Goal: Task Accomplishment & Management: Manage account settings

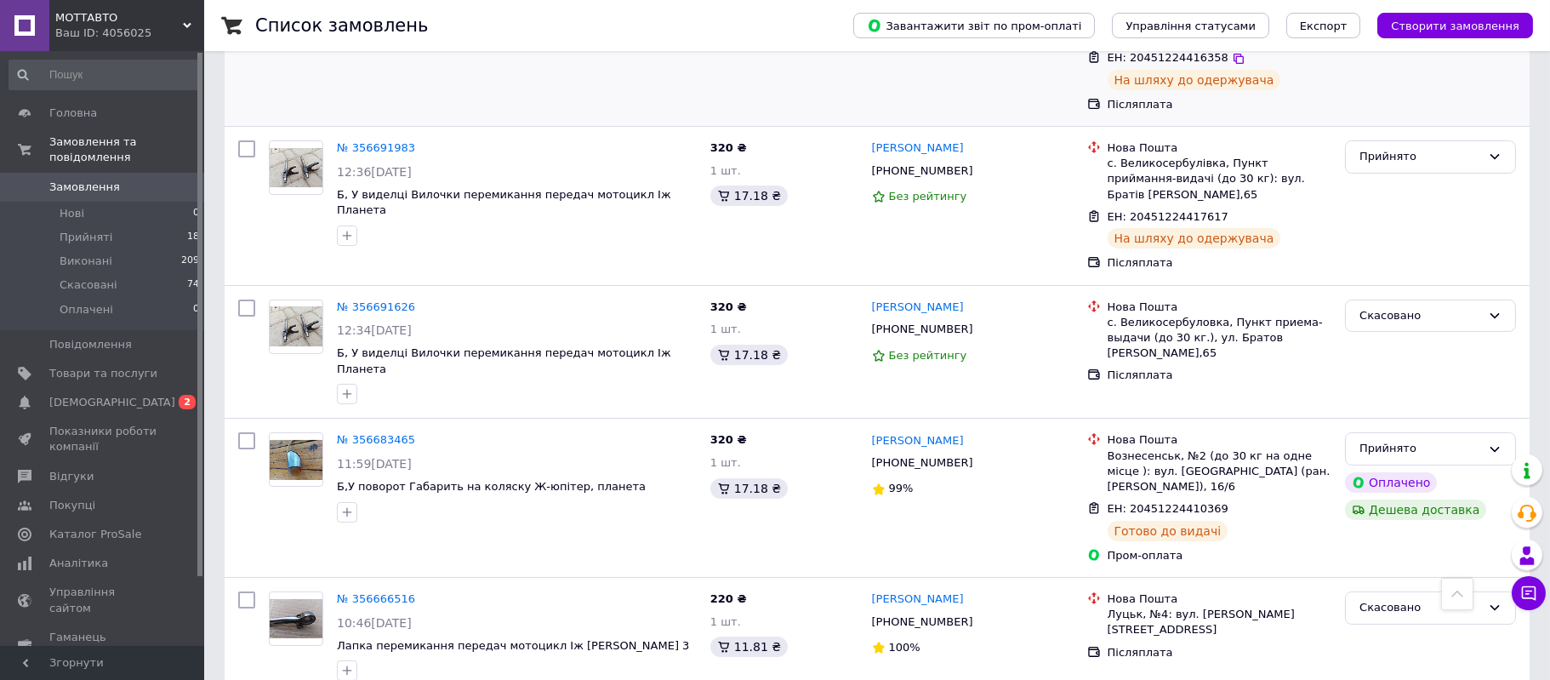
scroll to position [637, 0]
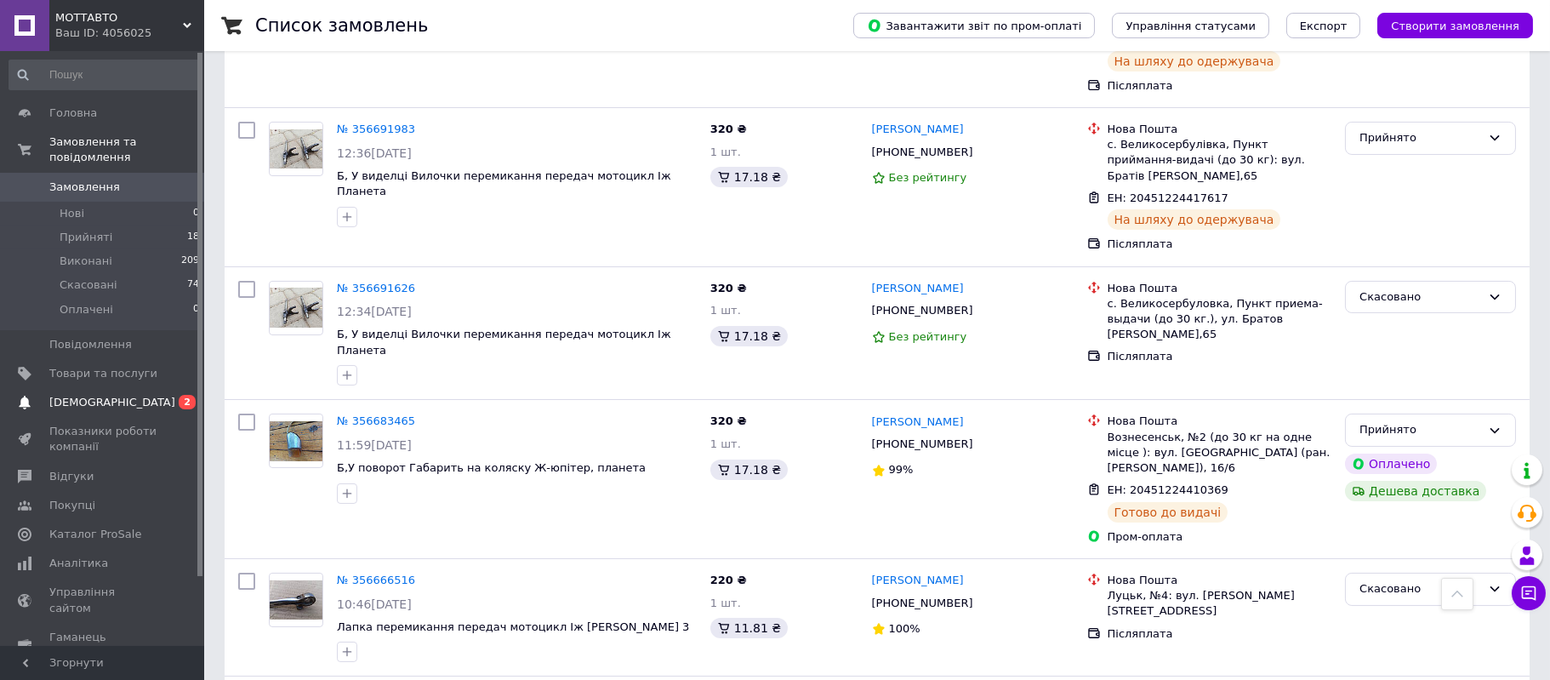
click at [127, 395] on span "[DEMOGRAPHIC_DATA]" at bounding box center [103, 402] width 108 height 15
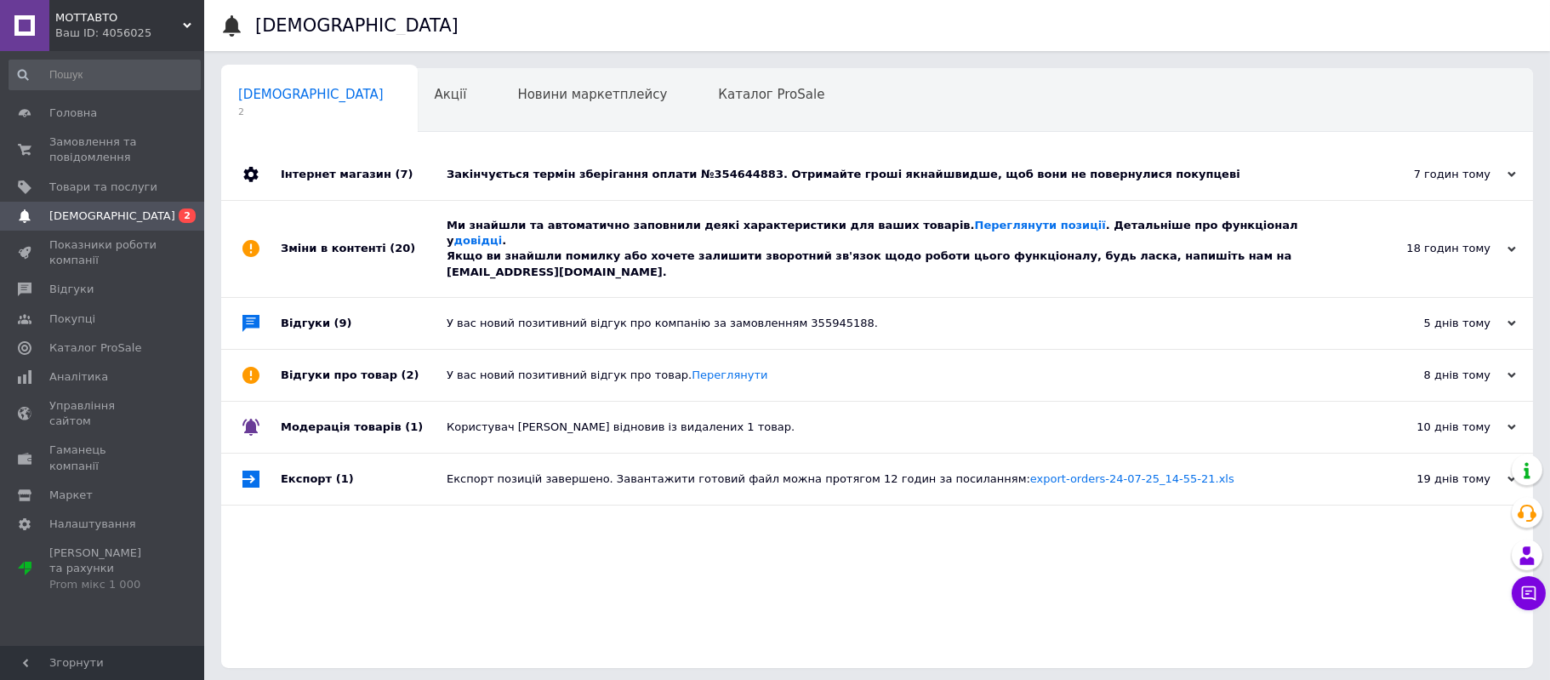
click at [528, 176] on div "Закінчується термін зберігання оплати №354644883. Отримайте гроші якнайшвидше, …" at bounding box center [896, 174] width 899 height 15
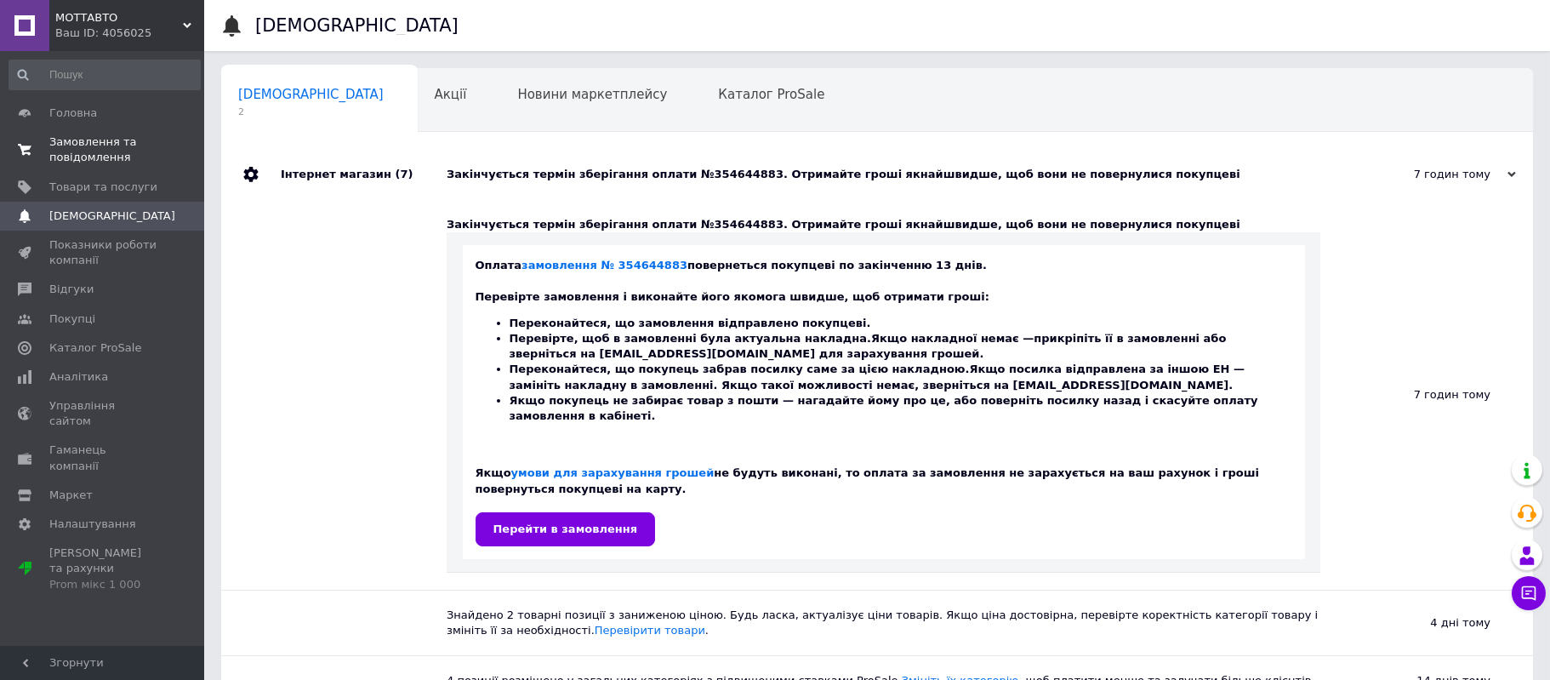
click at [54, 152] on span "Замовлення та повідомлення" at bounding box center [103, 149] width 108 height 31
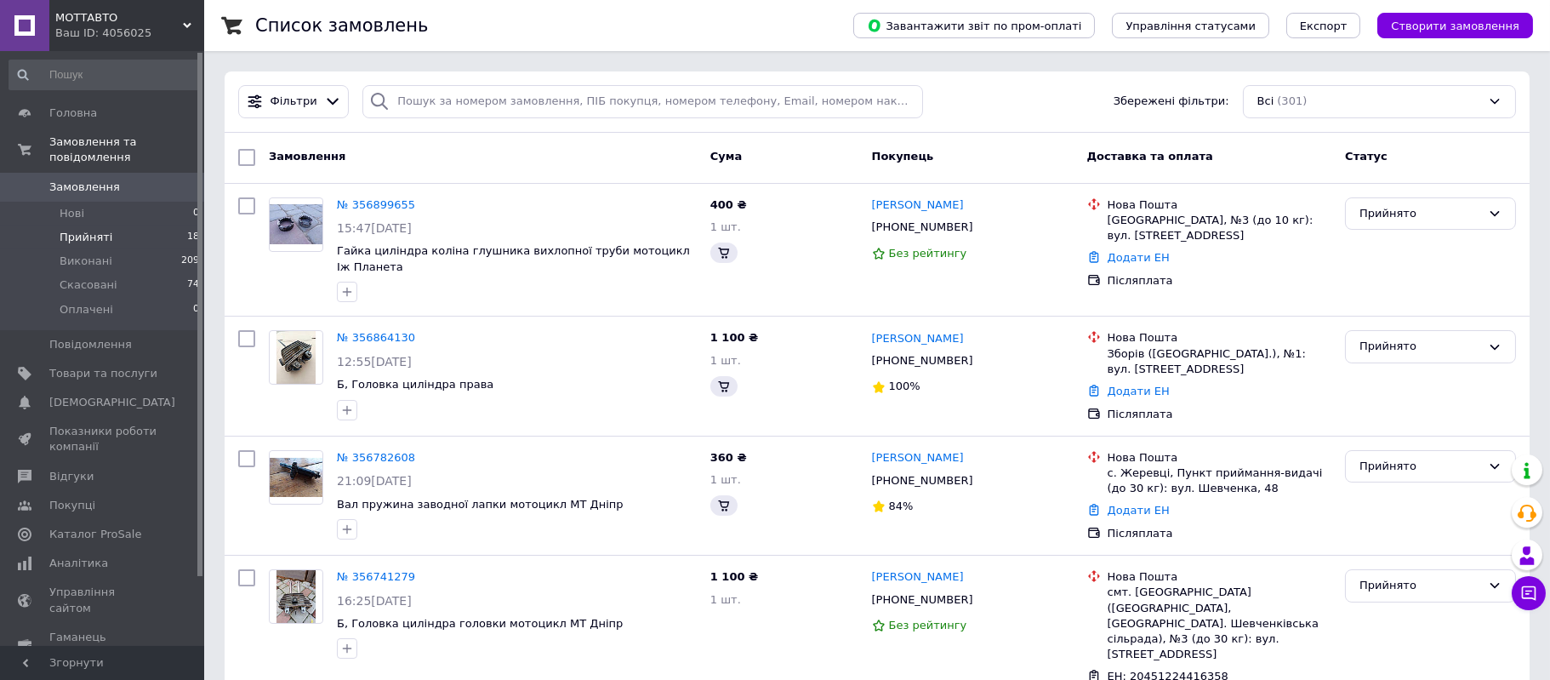
click at [94, 230] on span "Прийняті" at bounding box center [86, 237] width 53 height 15
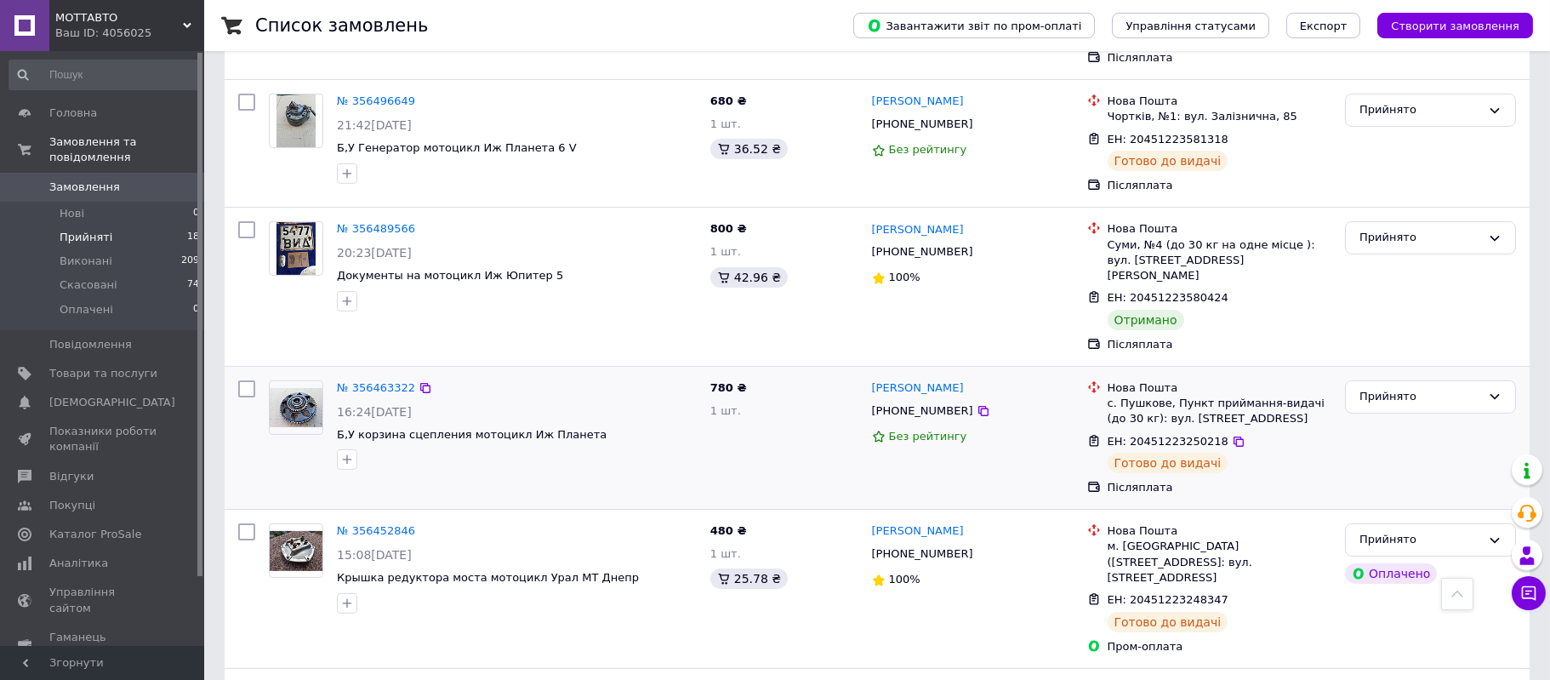
scroll to position [2116, 0]
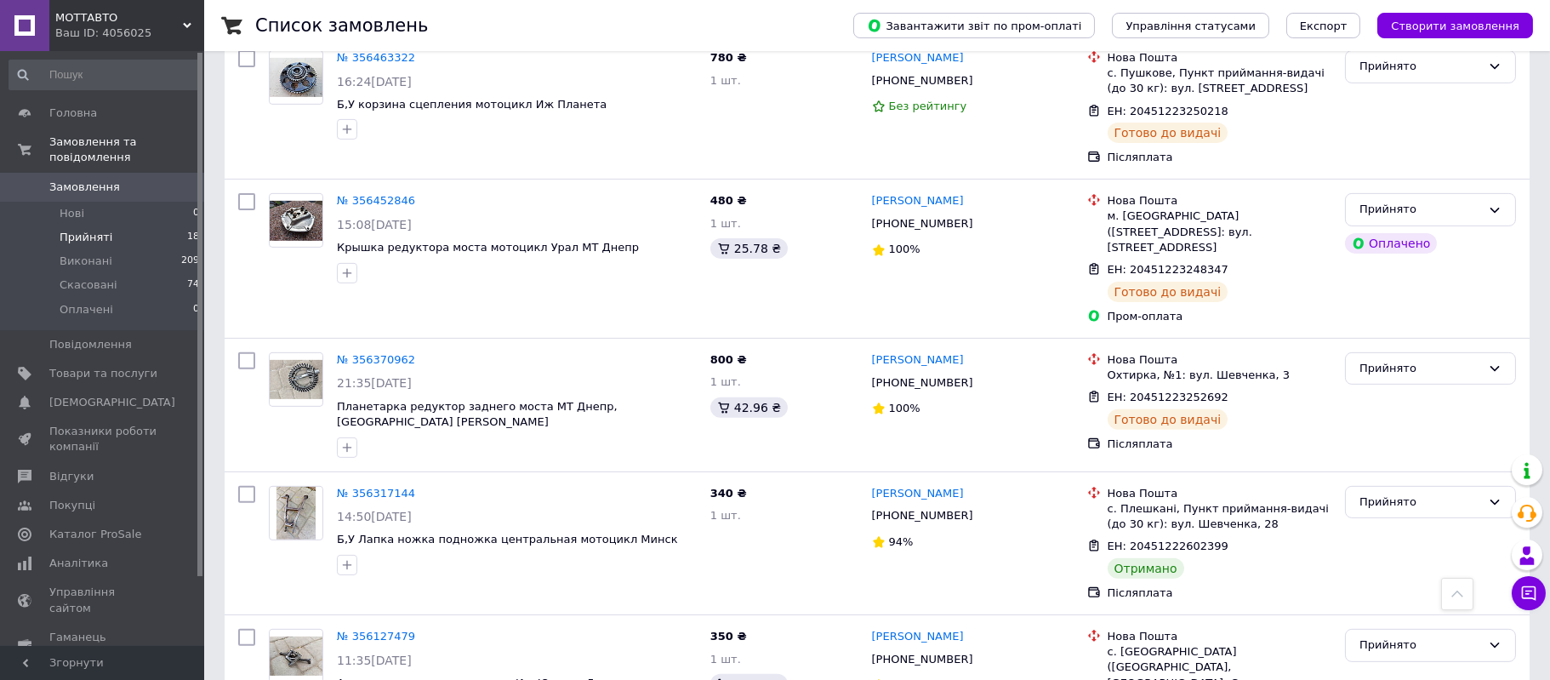
click at [102, 230] on span "Прийняті" at bounding box center [86, 237] width 53 height 15
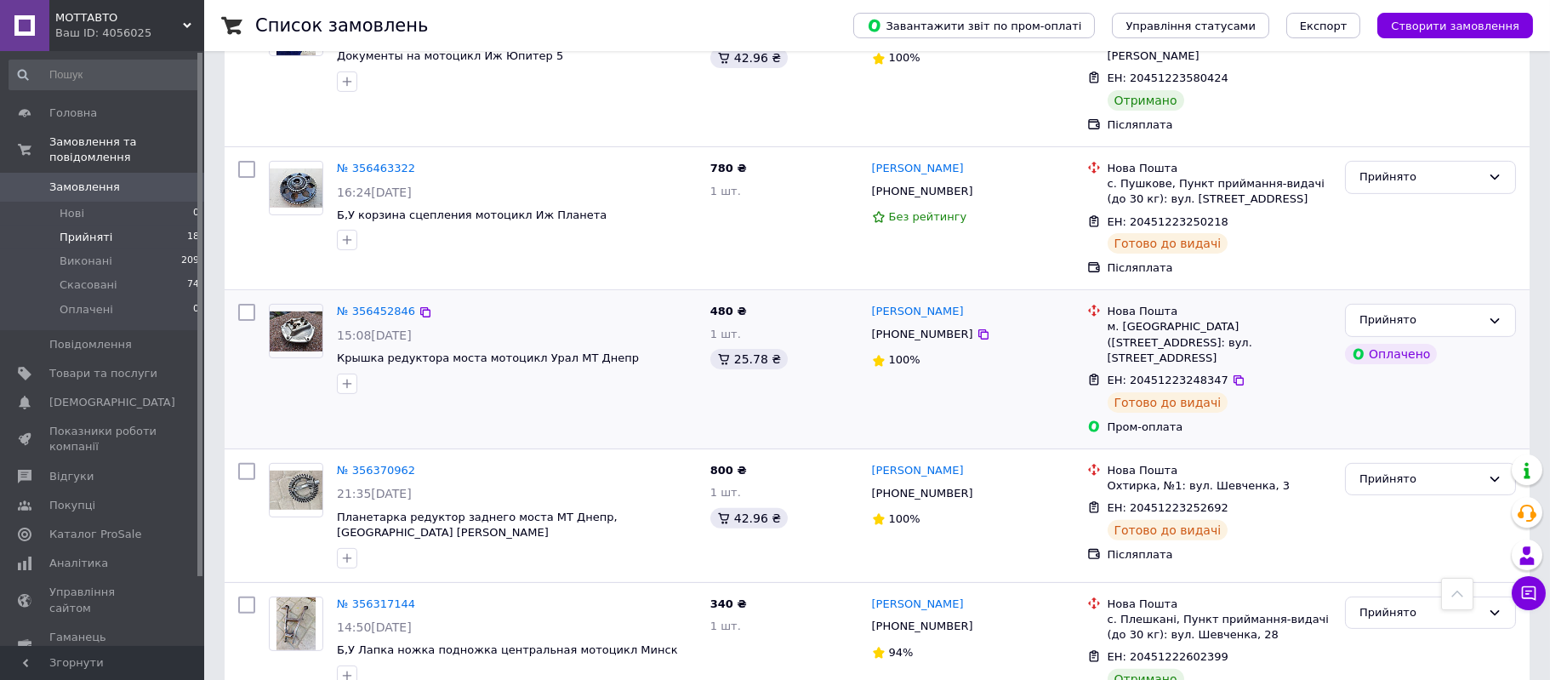
scroll to position [2116, 0]
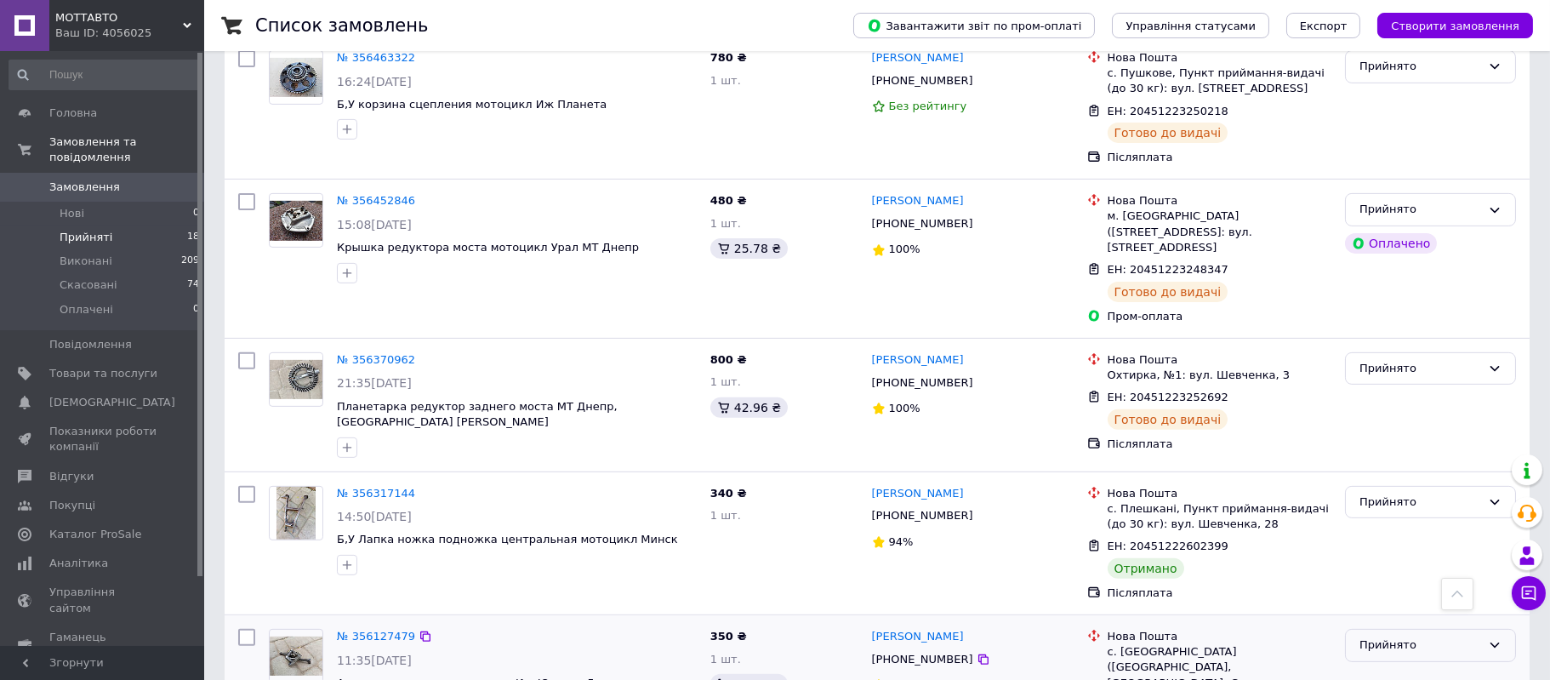
click at [1397, 636] on div "Прийнято" at bounding box center [1420, 645] width 122 height 18
click at [1389, 665] on li "Виконано" at bounding box center [1430, 680] width 169 height 31
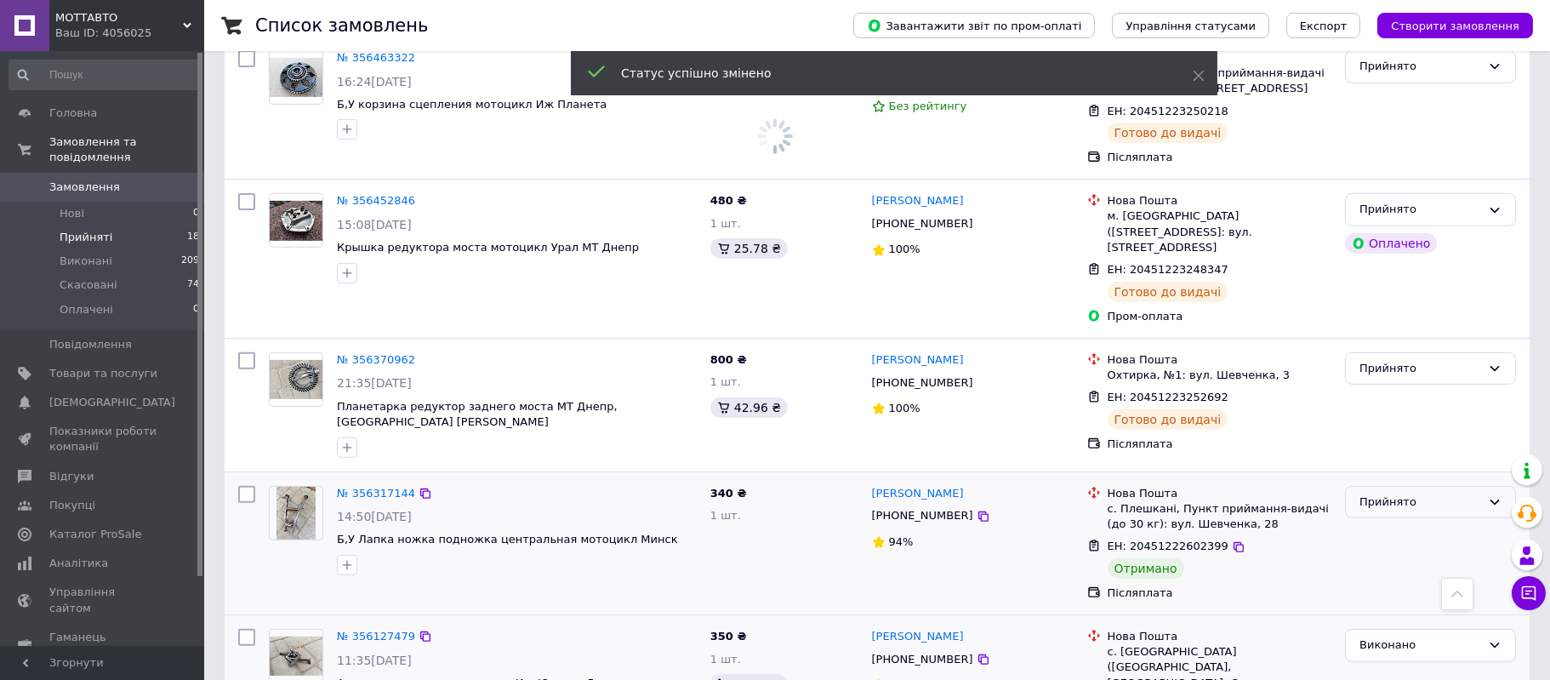
click at [1421, 493] on div "Прийнято" at bounding box center [1420, 502] width 122 height 18
click at [1413, 521] on li "Виконано" at bounding box center [1430, 536] width 169 height 31
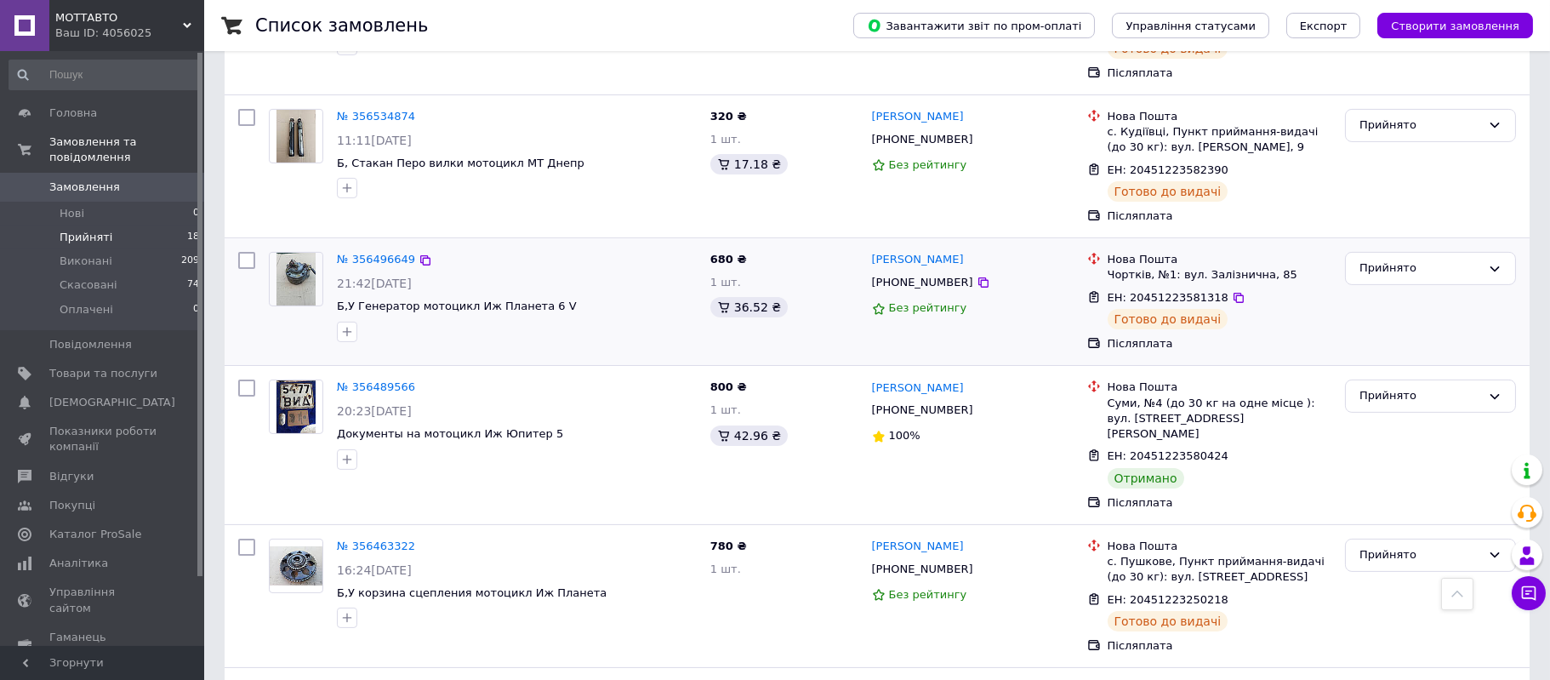
scroll to position [1606, 0]
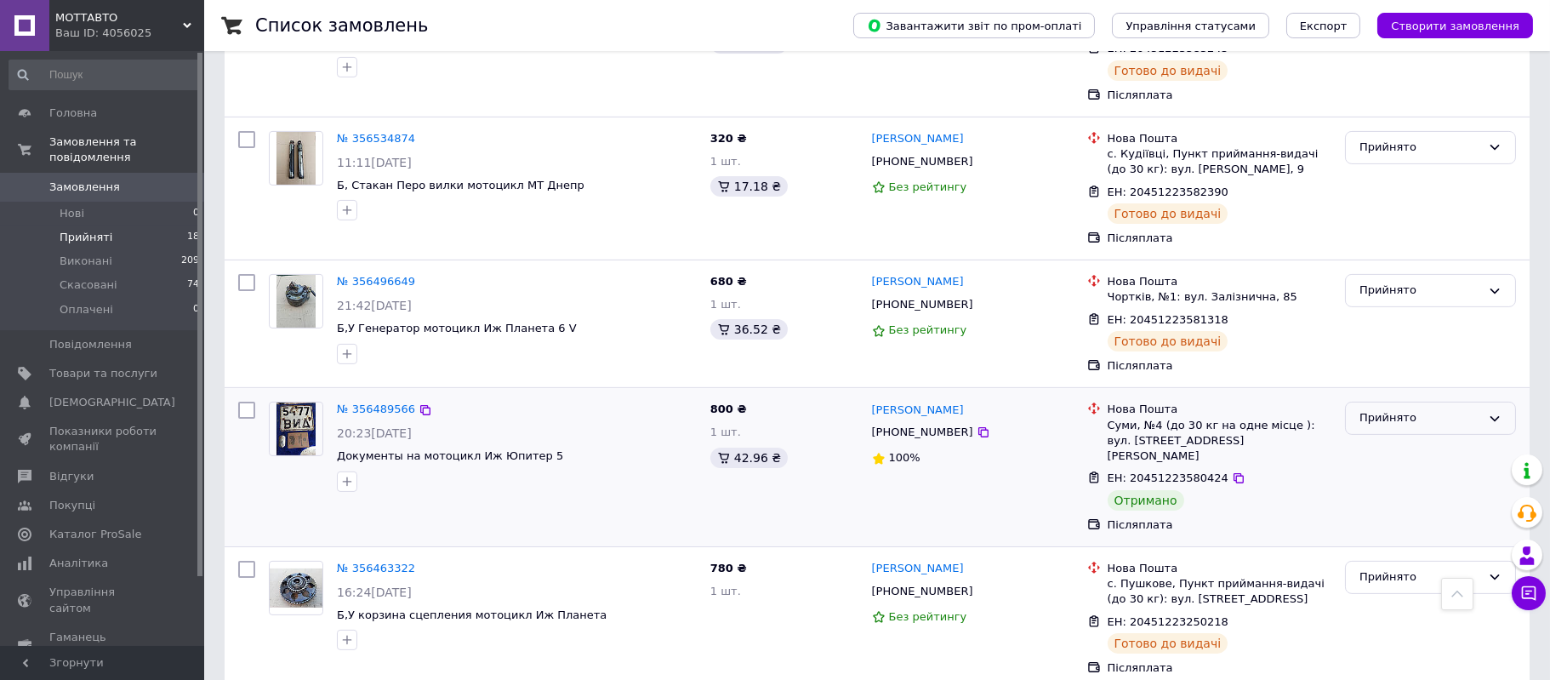
click at [1387, 409] on div "Прийнято" at bounding box center [1420, 418] width 122 height 18
click at [1382, 438] on li "Виконано" at bounding box center [1430, 453] width 169 height 31
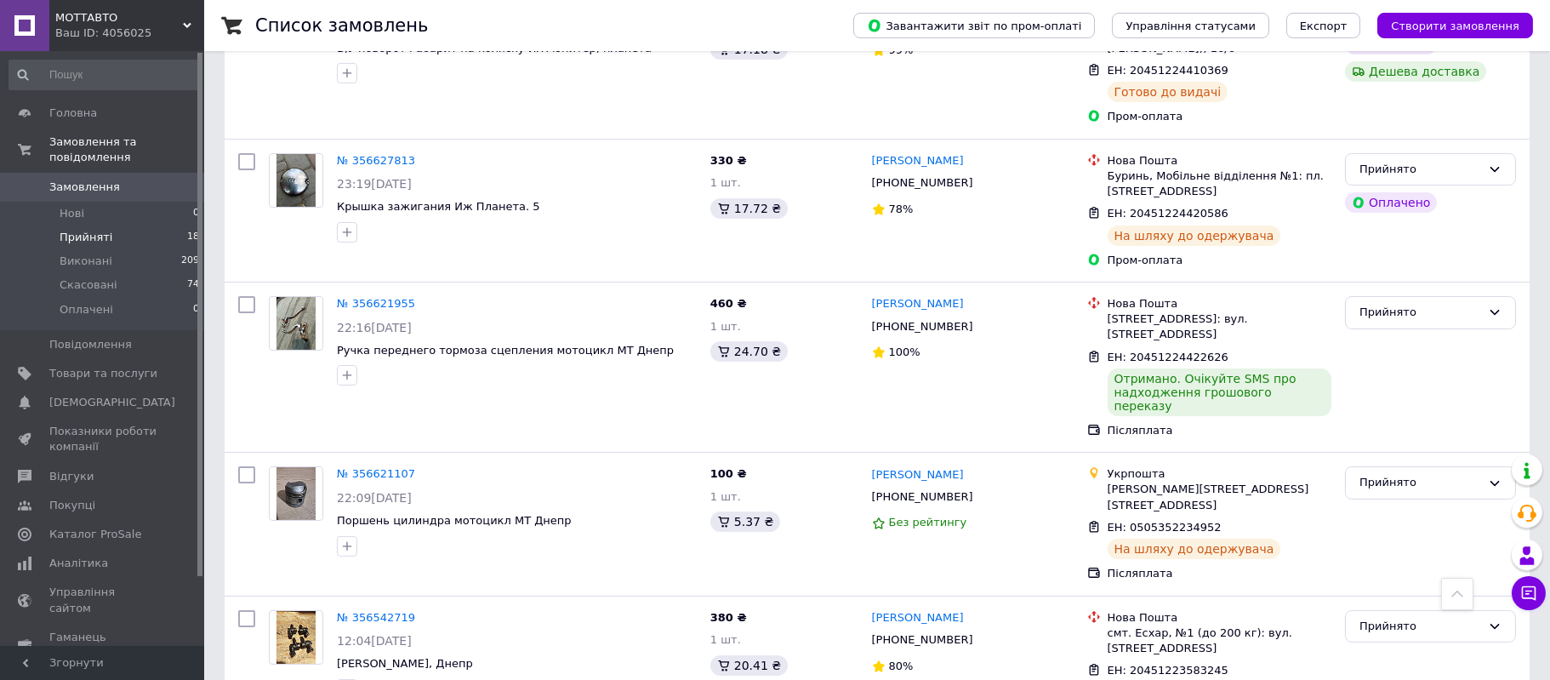
scroll to position [968, 0]
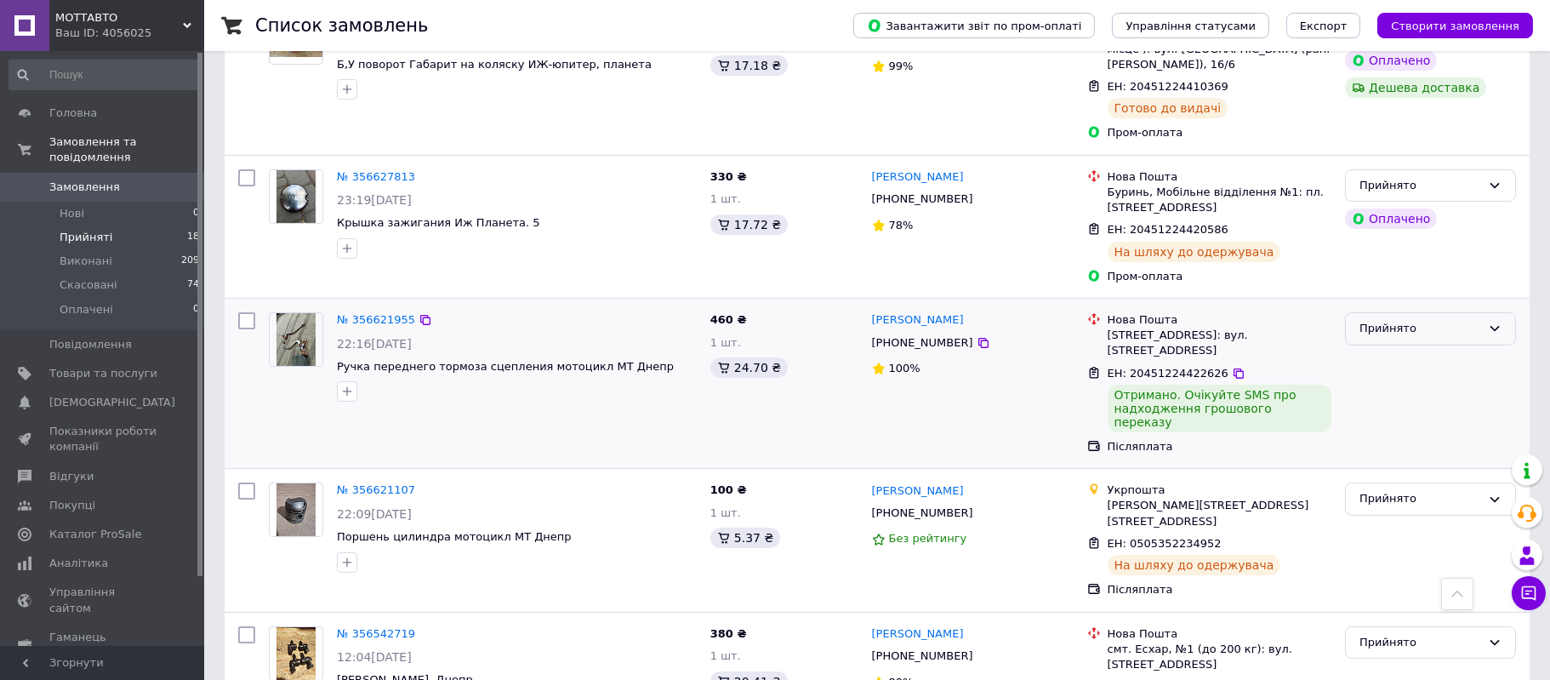
click at [1406, 320] on div "Прийнято" at bounding box center [1420, 329] width 122 height 18
click at [1380, 349] on li "Виконано" at bounding box center [1430, 364] width 169 height 31
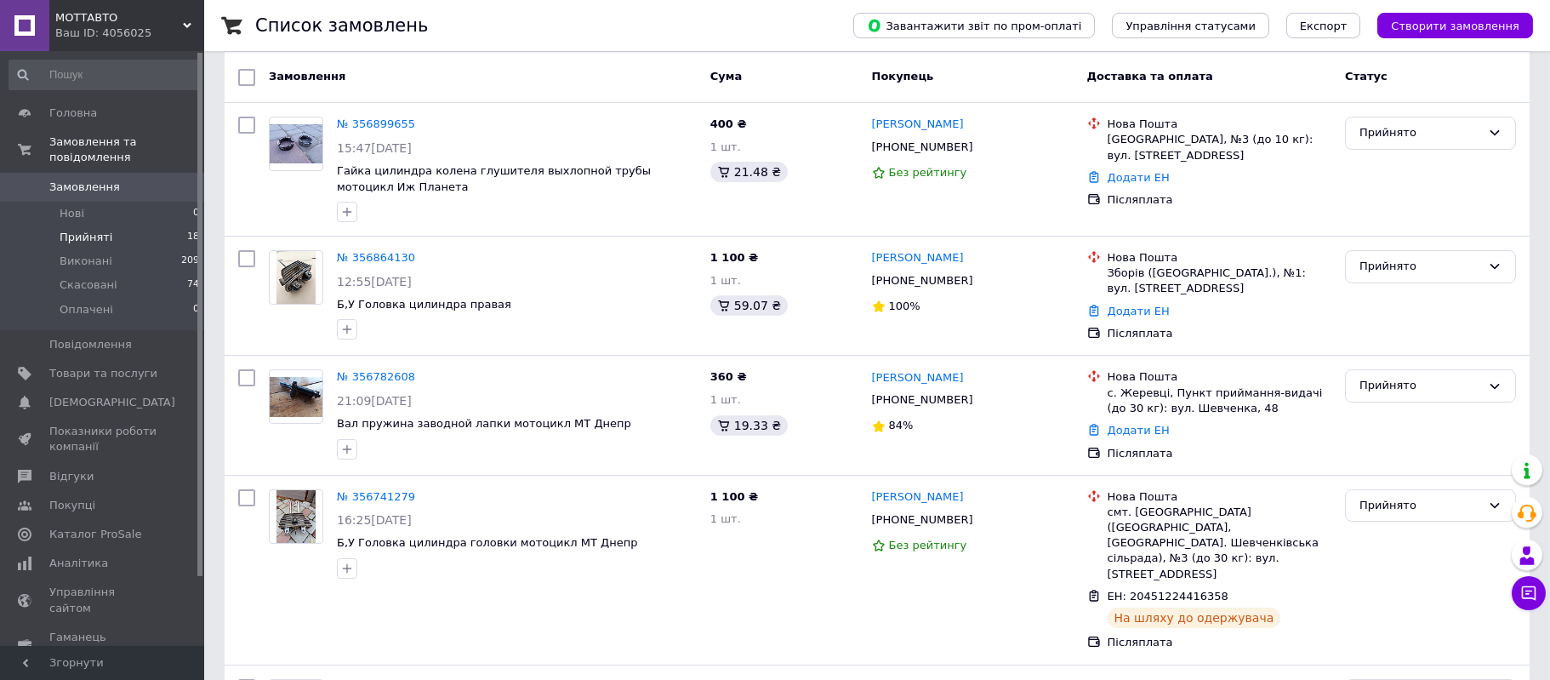
scroll to position [75, 0]
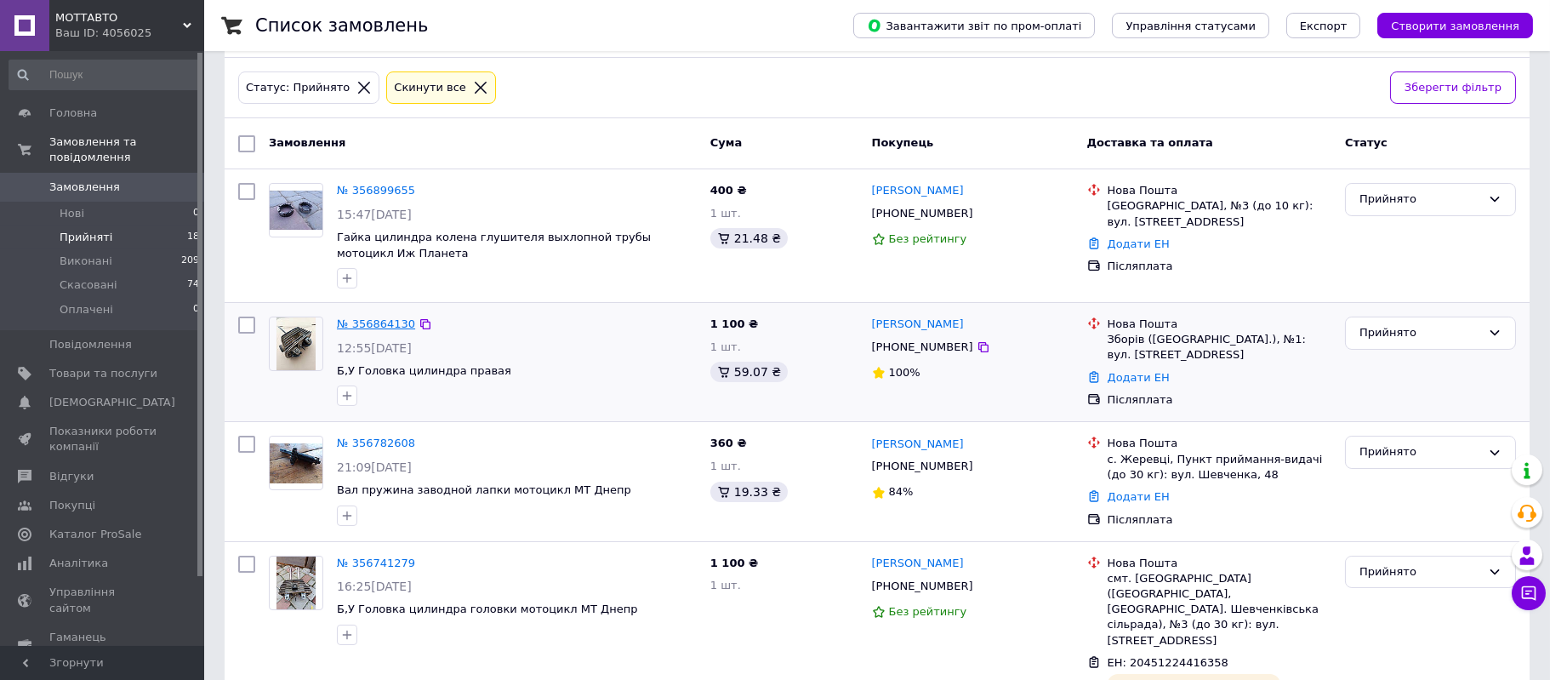
click at [358, 320] on link "№ 356864130" at bounding box center [376, 323] width 78 height 13
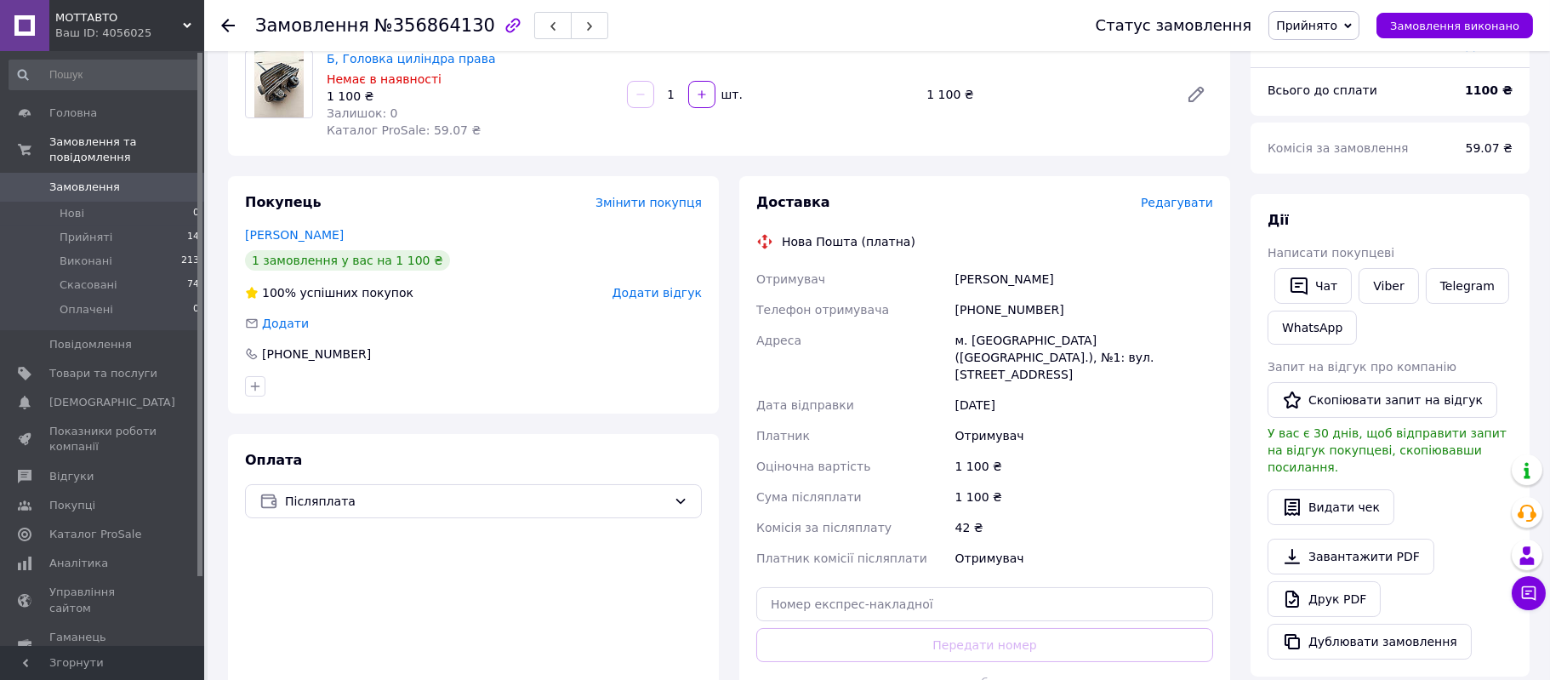
scroll to position [301, 0]
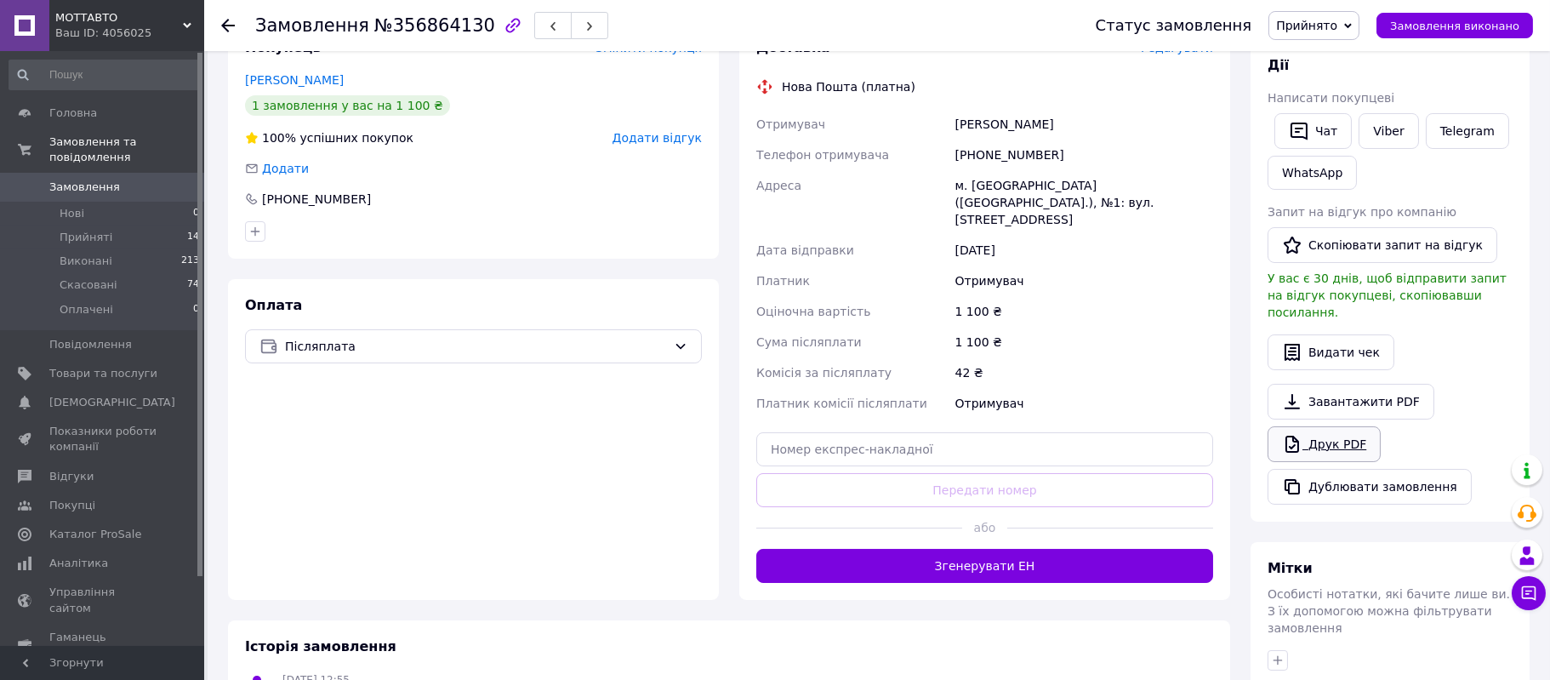
click at [1325, 426] on link "Друк PDF" at bounding box center [1324, 444] width 113 height 36
click at [88, 179] on span "Замовлення" at bounding box center [84, 186] width 71 height 15
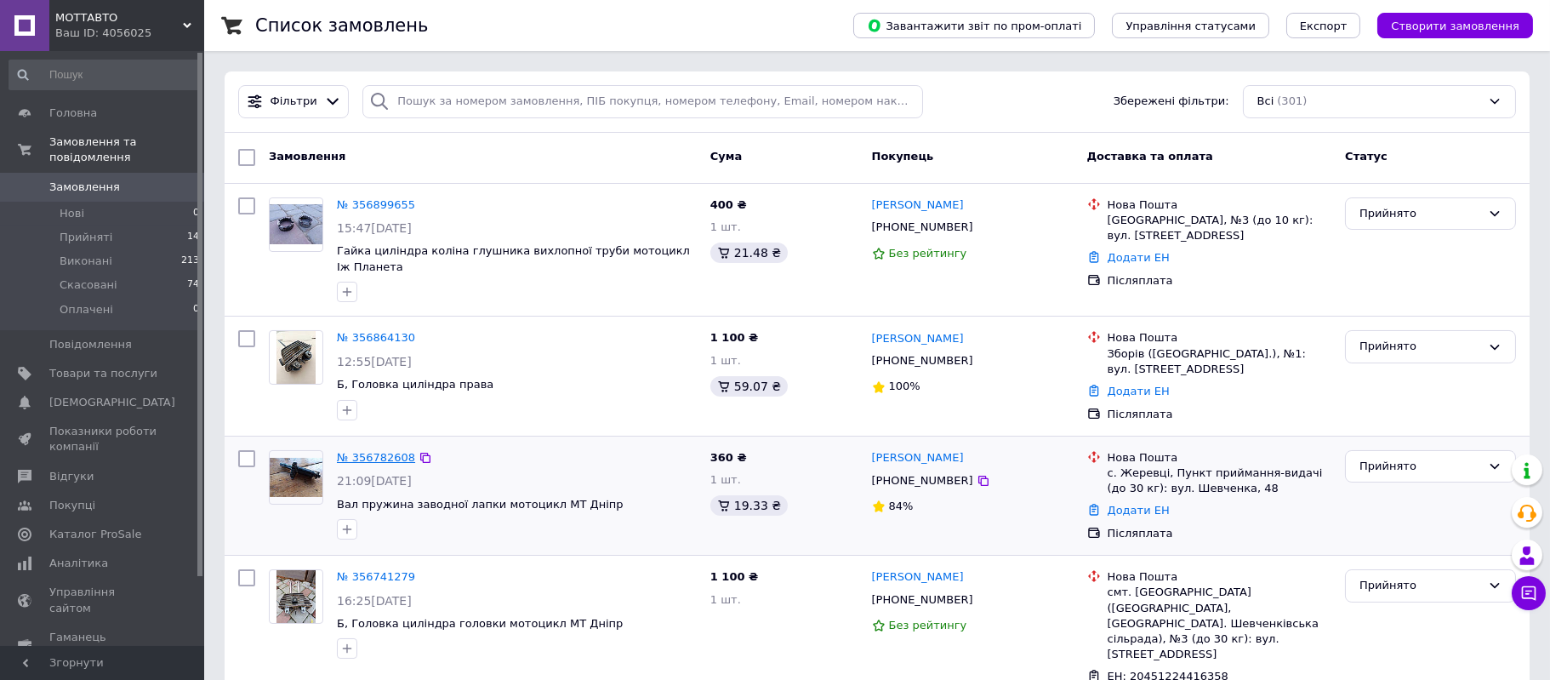
click at [381, 453] on link "№ 356782608" at bounding box center [376, 457] width 78 height 13
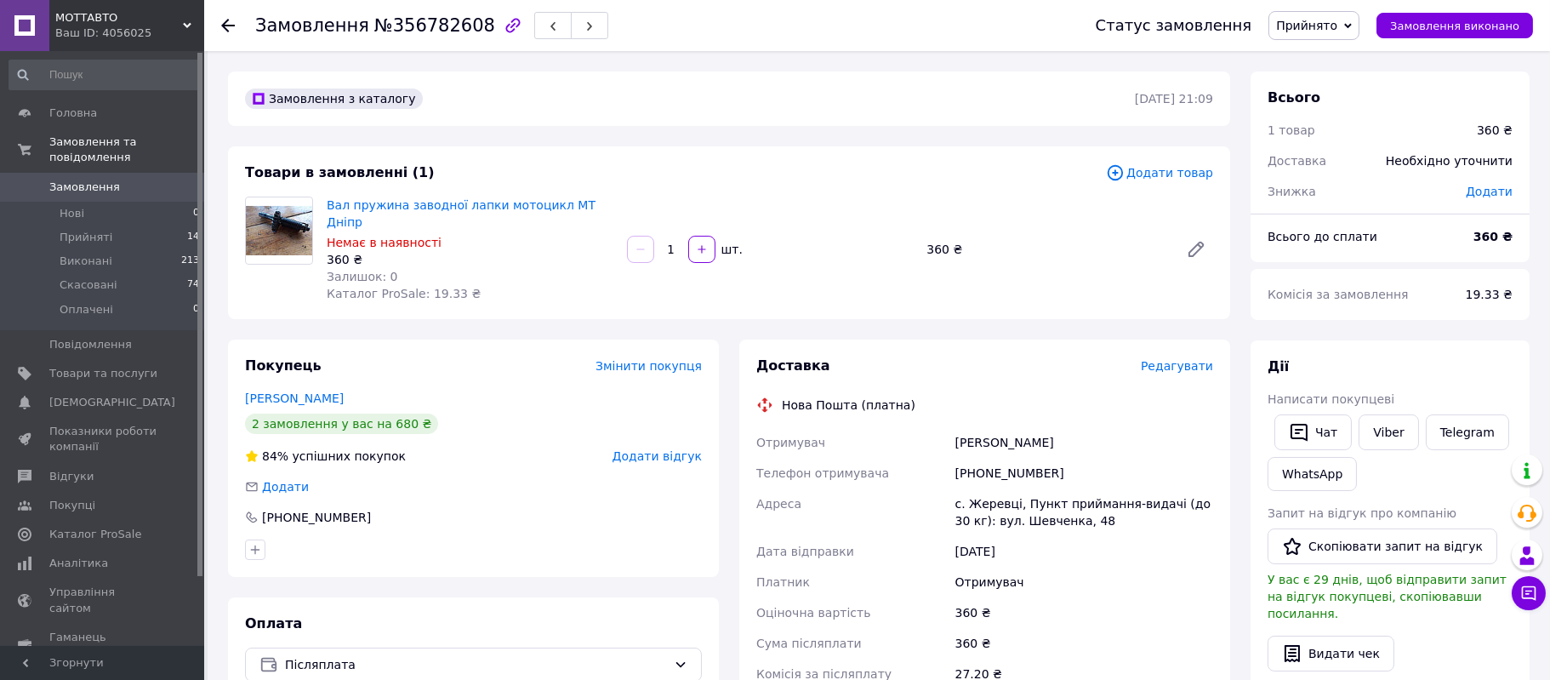
click at [77, 179] on span "Замовлення" at bounding box center [84, 186] width 71 height 15
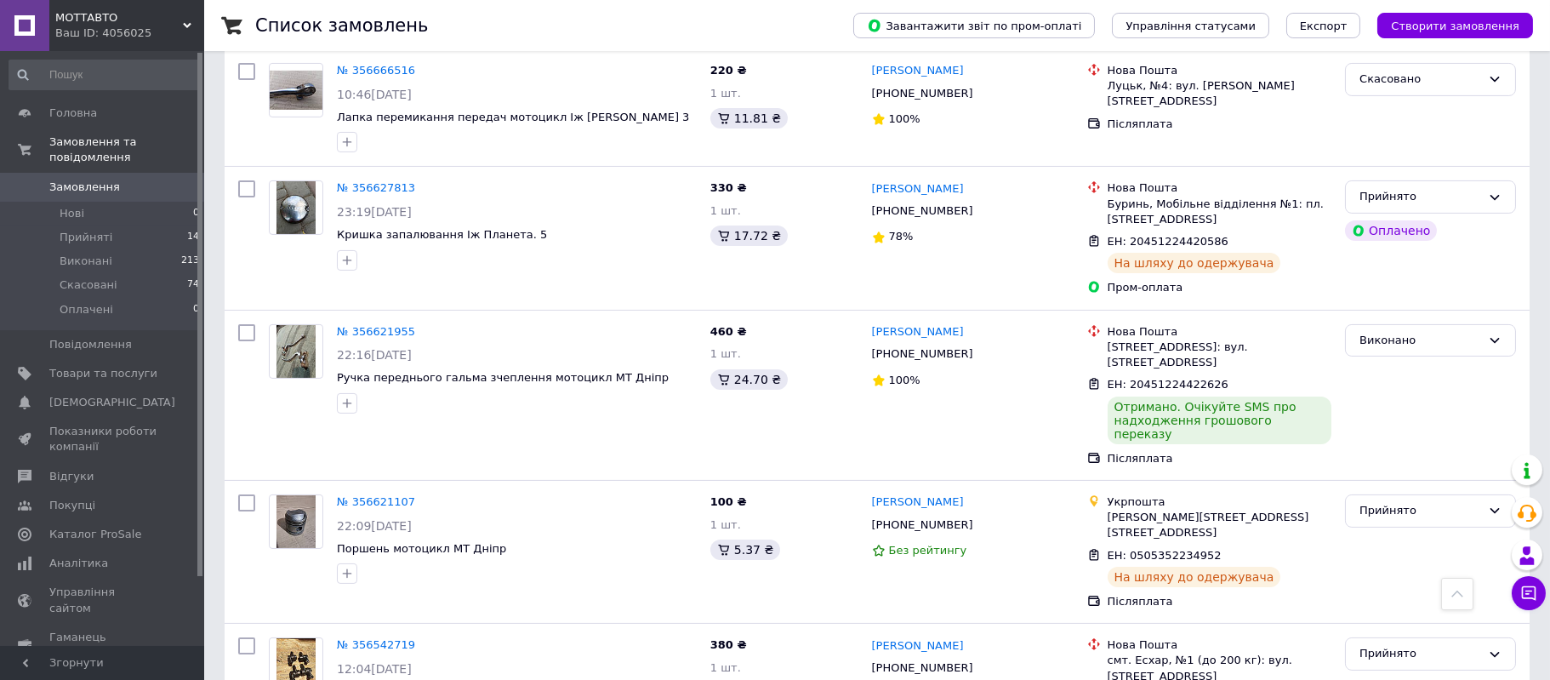
scroll to position [1148, 0]
click at [138, 225] on li "Прийняті 14" at bounding box center [104, 237] width 209 height 24
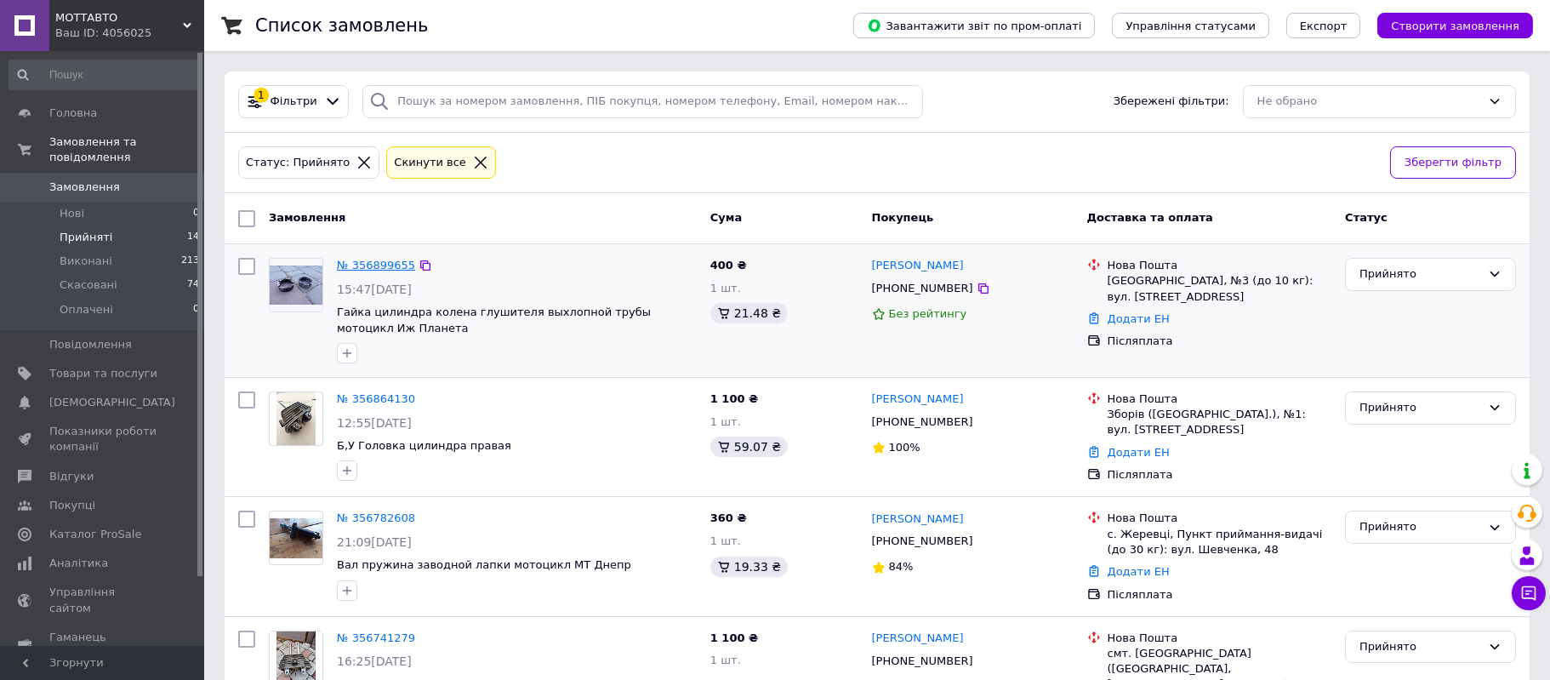
click at [377, 259] on link "№ 356899655" at bounding box center [376, 265] width 78 height 13
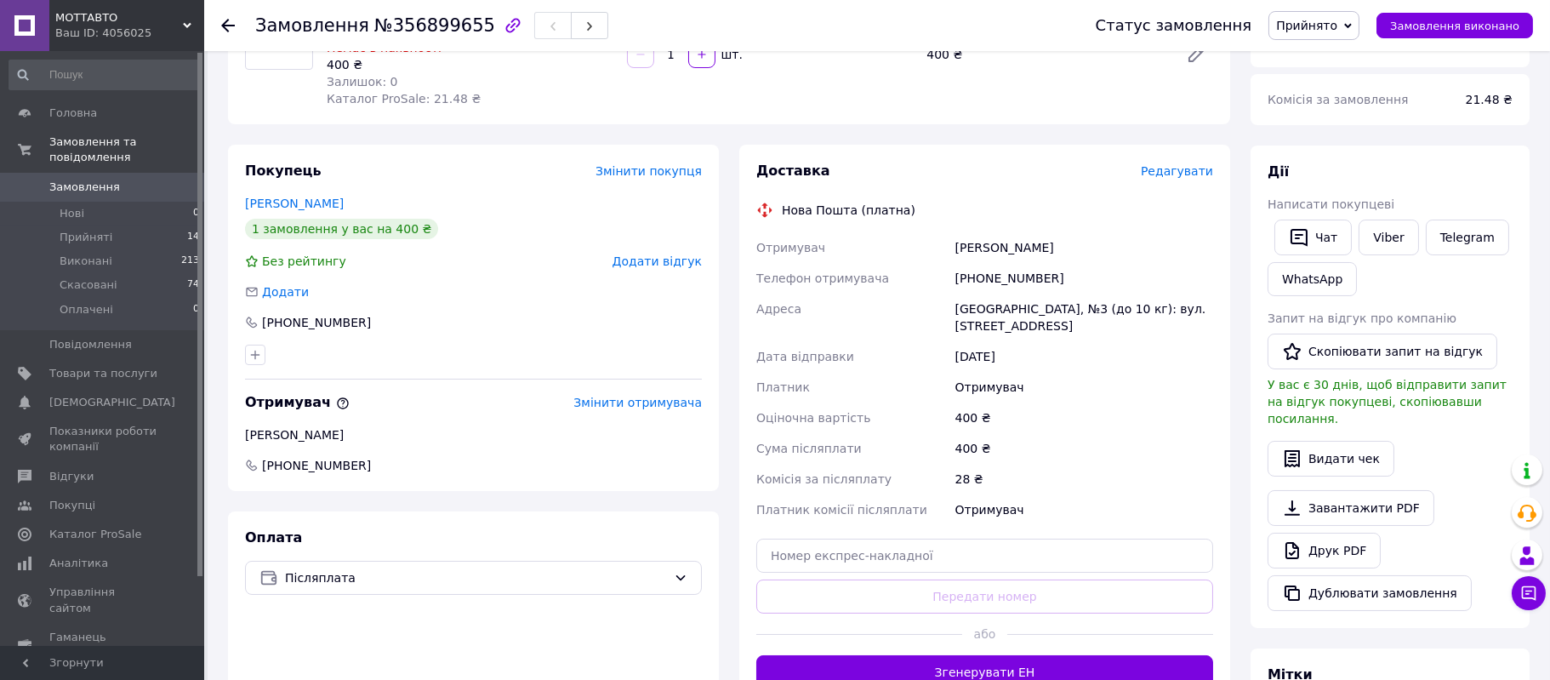
scroll to position [383, 0]
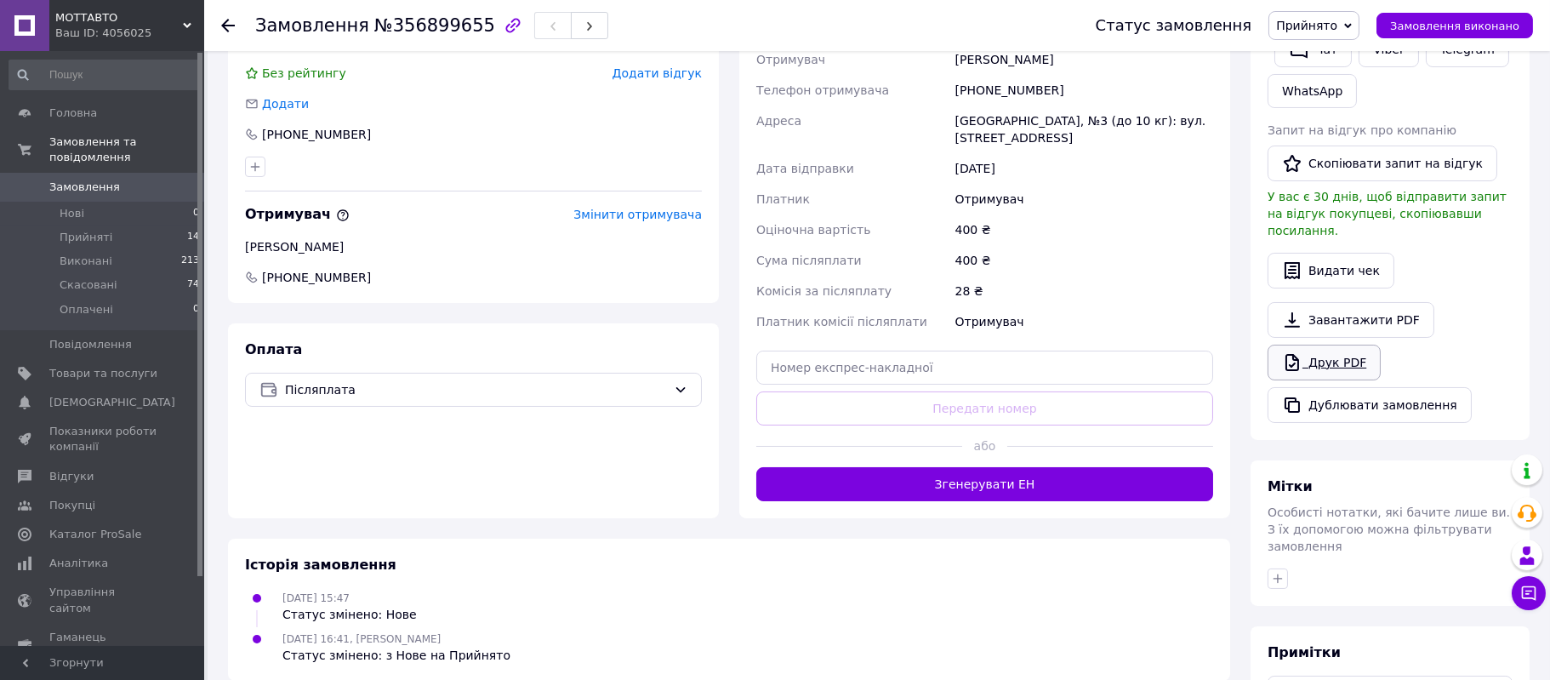
click at [1337, 352] on link "Друк PDF" at bounding box center [1324, 363] width 113 height 36
click at [72, 179] on span "Замовлення" at bounding box center [84, 186] width 71 height 15
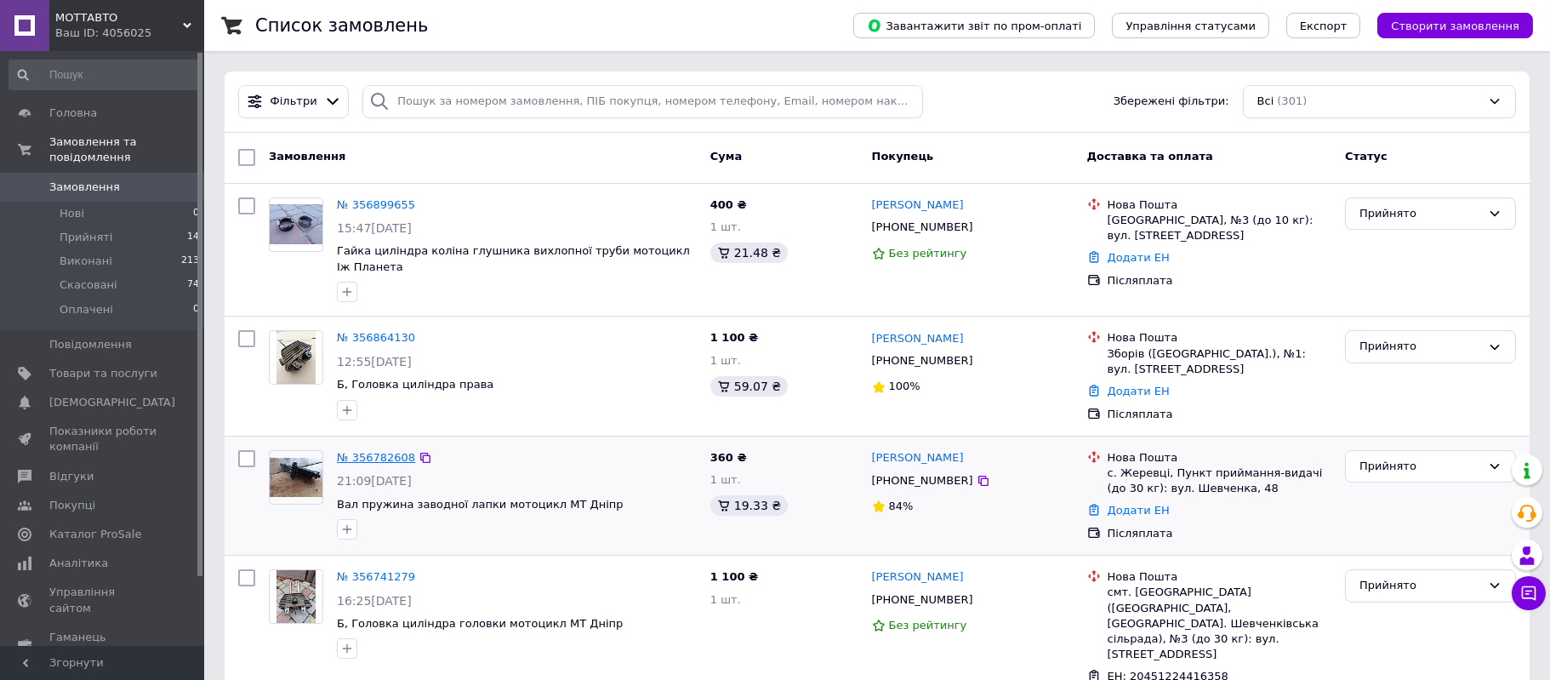
click at [381, 452] on link "№ 356782608" at bounding box center [376, 457] width 78 height 13
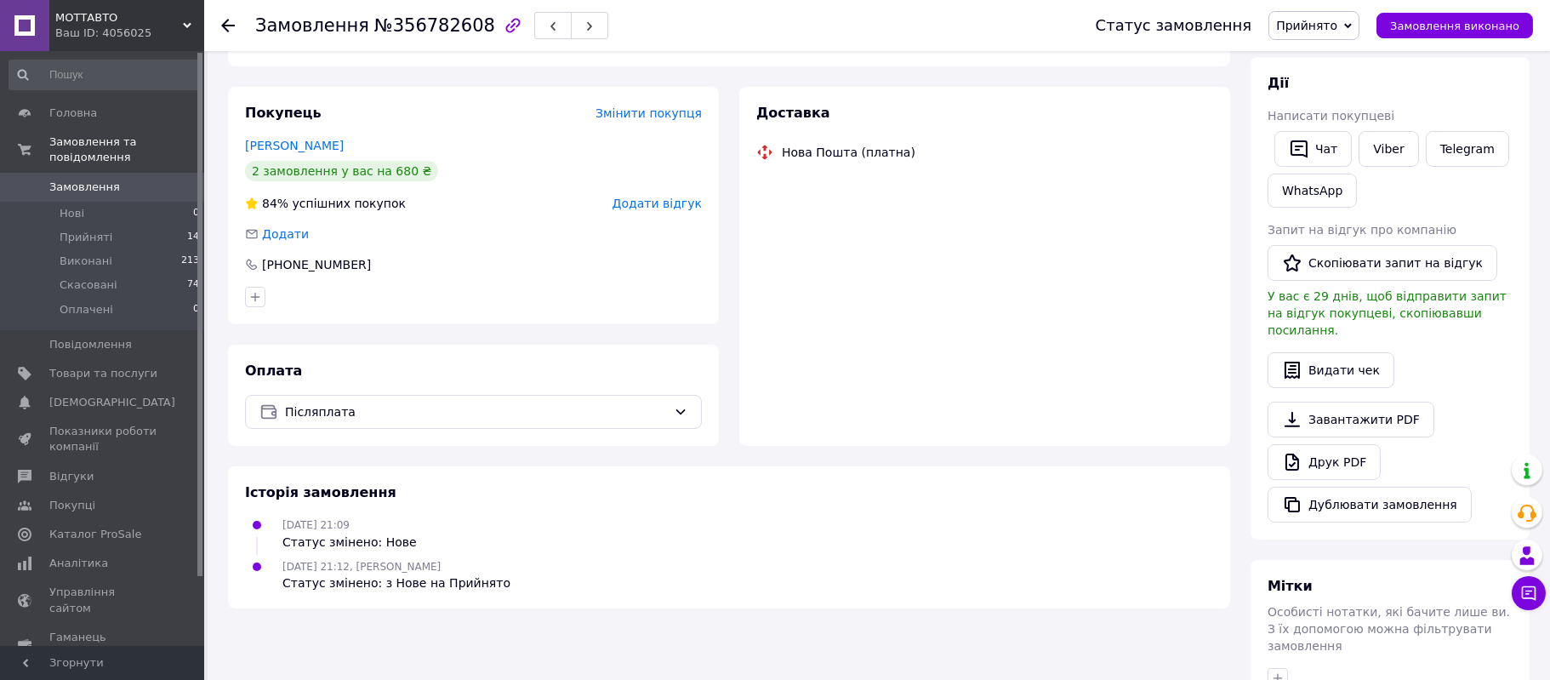
scroll to position [255, 0]
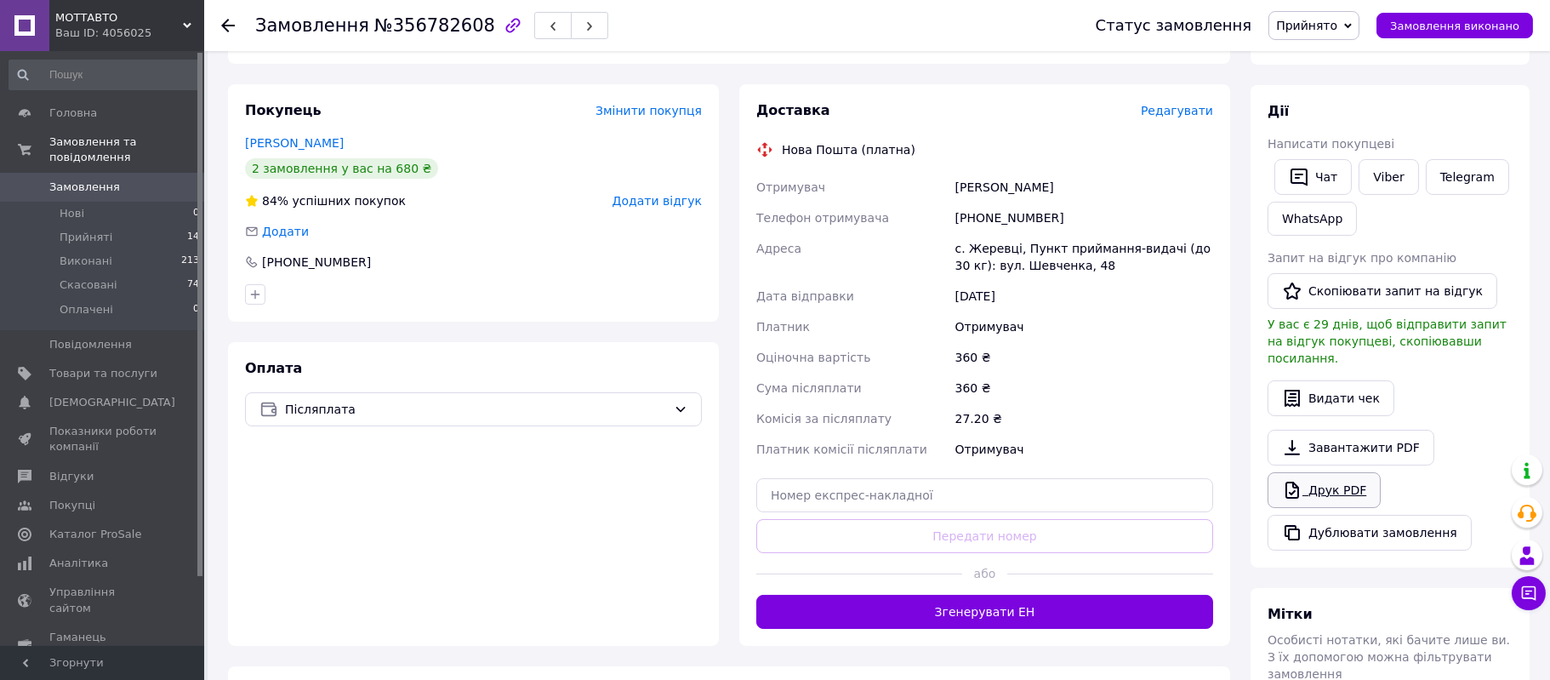
click at [1347, 479] on link "Друк PDF" at bounding box center [1324, 490] width 113 height 36
click at [997, 202] on div "[PHONE_NUMBER]" at bounding box center [1084, 217] width 265 height 31
copy div "380966716800"
click at [967, 172] on div "Номерчук Станіслав" at bounding box center [1084, 187] width 265 height 31
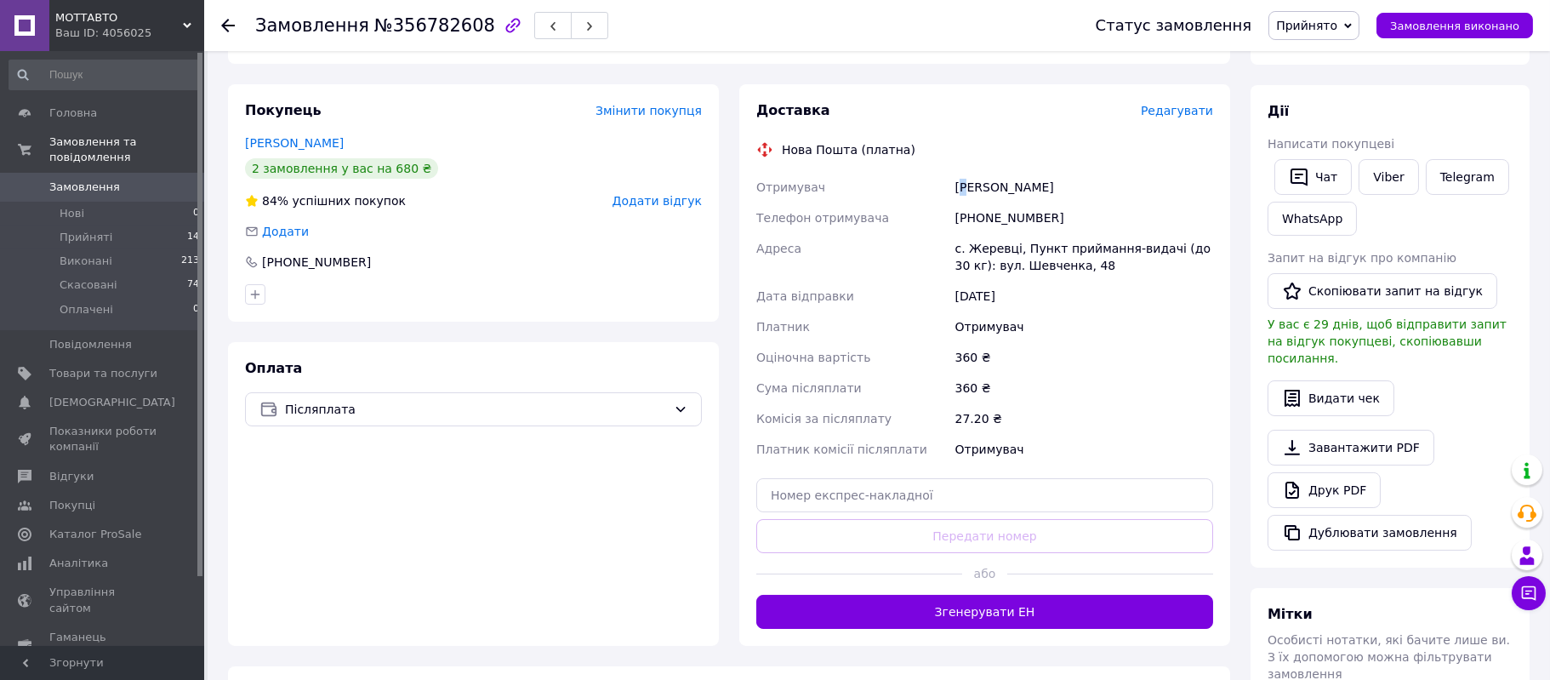
click at [967, 172] on div "Номерчук Станіслав" at bounding box center [1084, 187] width 265 height 31
click at [972, 172] on div "Номерчук Станіслав" at bounding box center [1084, 187] width 265 height 31
click at [980, 243] on div "с. Жеревці, Пункт приймання-видачі (до 30 кг): вул. Шевченка, 48" at bounding box center [1084, 257] width 265 height 48
click at [981, 233] on div "с. Жеревці, Пункт приймання-видачі (до 30 кг): вул. Шевченка, 48" at bounding box center [1084, 257] width 265 height 48
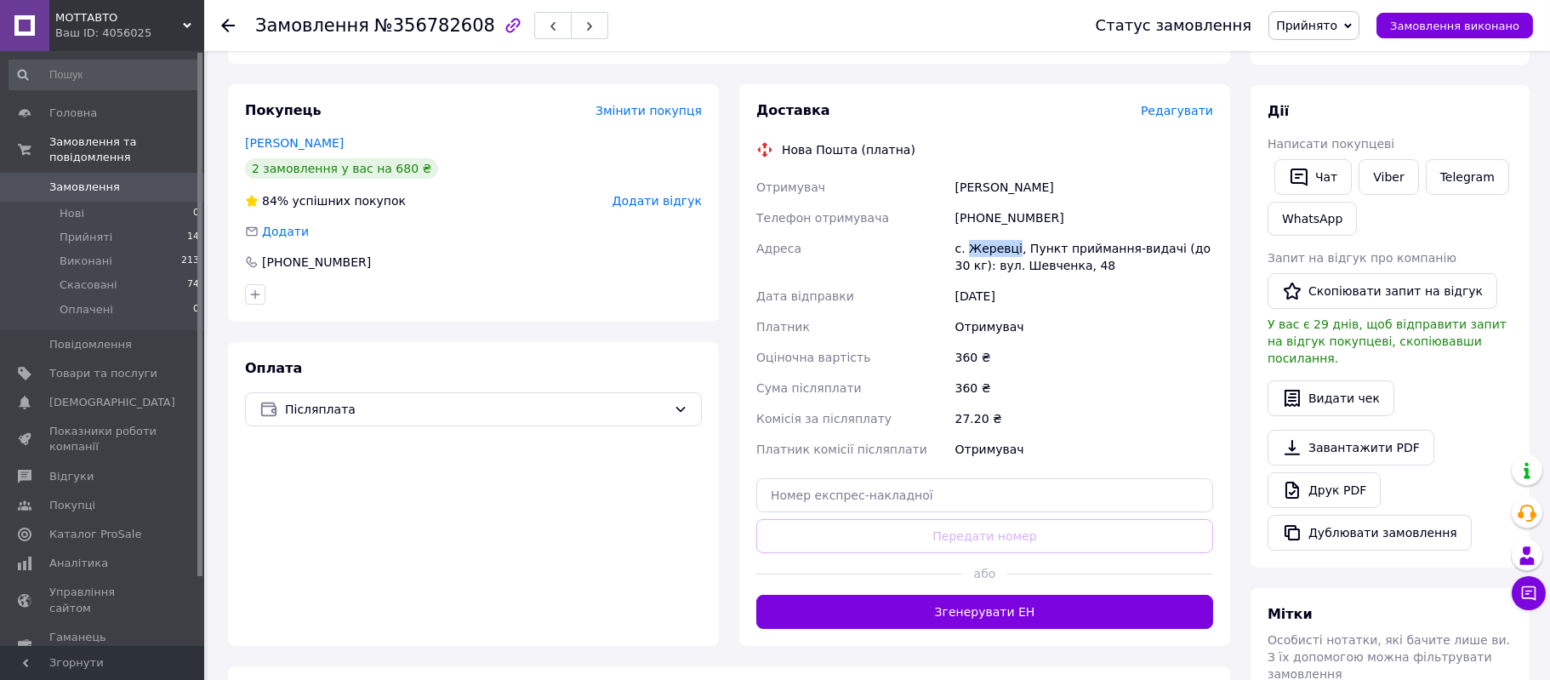
click at [981, 233] on div "с. Жеревці, Пункт приймання-видачі (до 30 кг): вул. Шевченка, 48" at bounding box center [1084, 257] width 265 height 48
copy div "Жеревці"
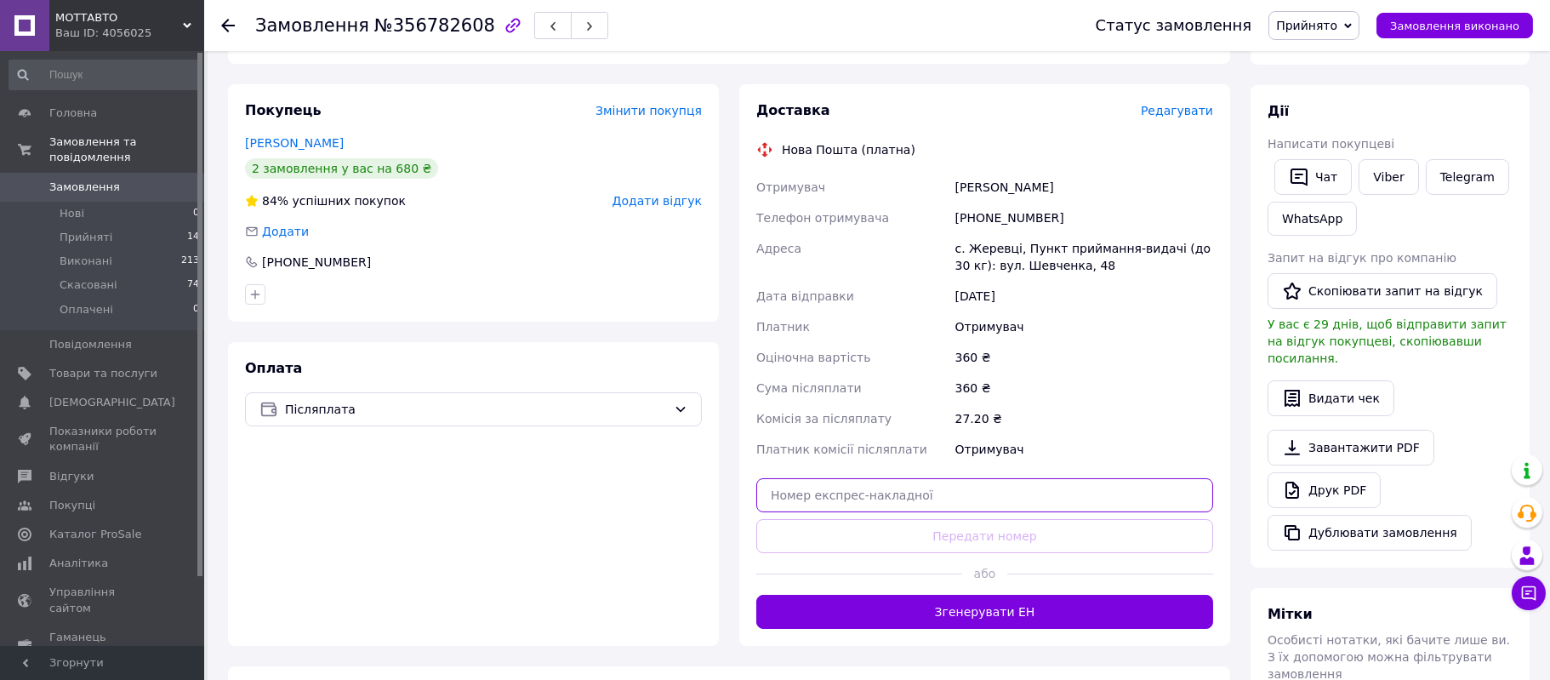
click at [974, 483] on input "text" at bounding box center [984, 495] width 457 height 34
paste input "20451225312329"
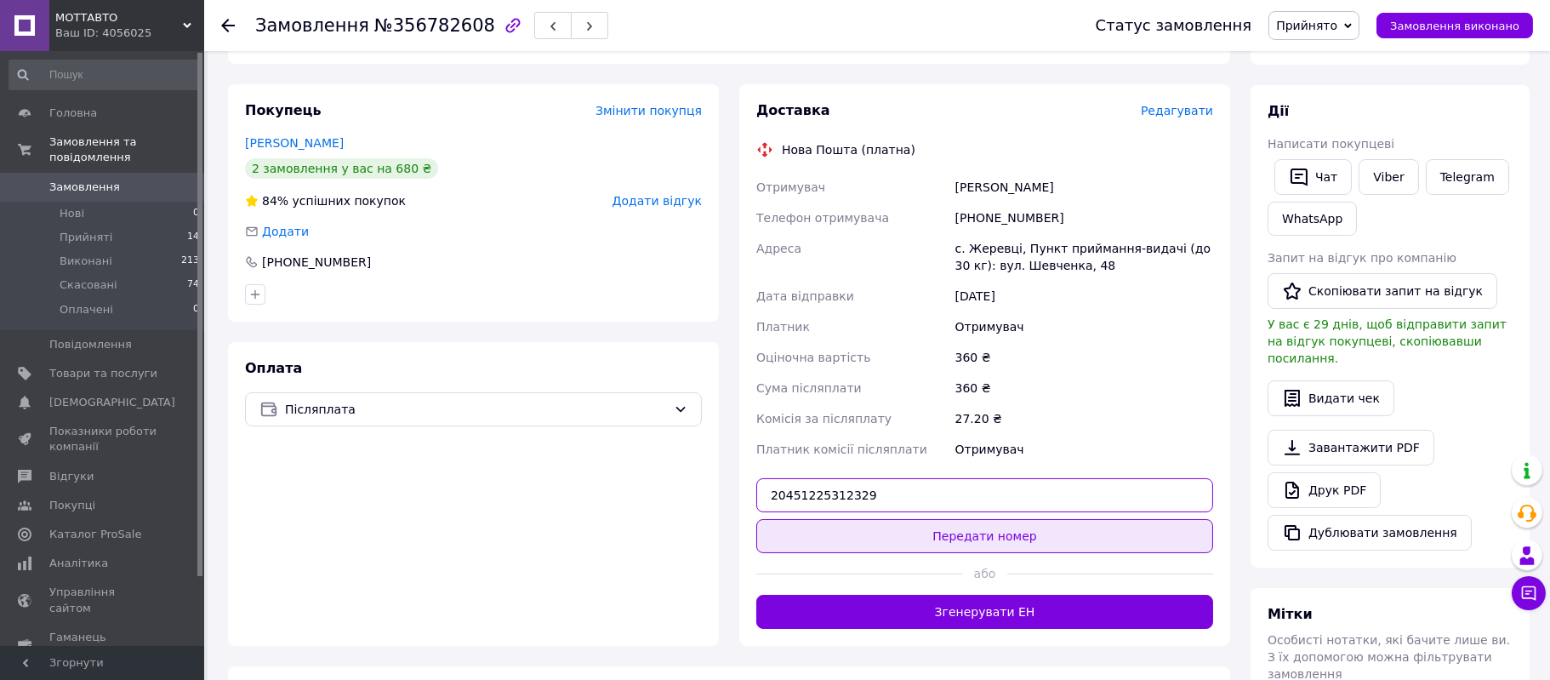
type input "20451225312329"
click at [991, 519] on button "Передати номер" at bounding box center [984, 536] width 457 height 34
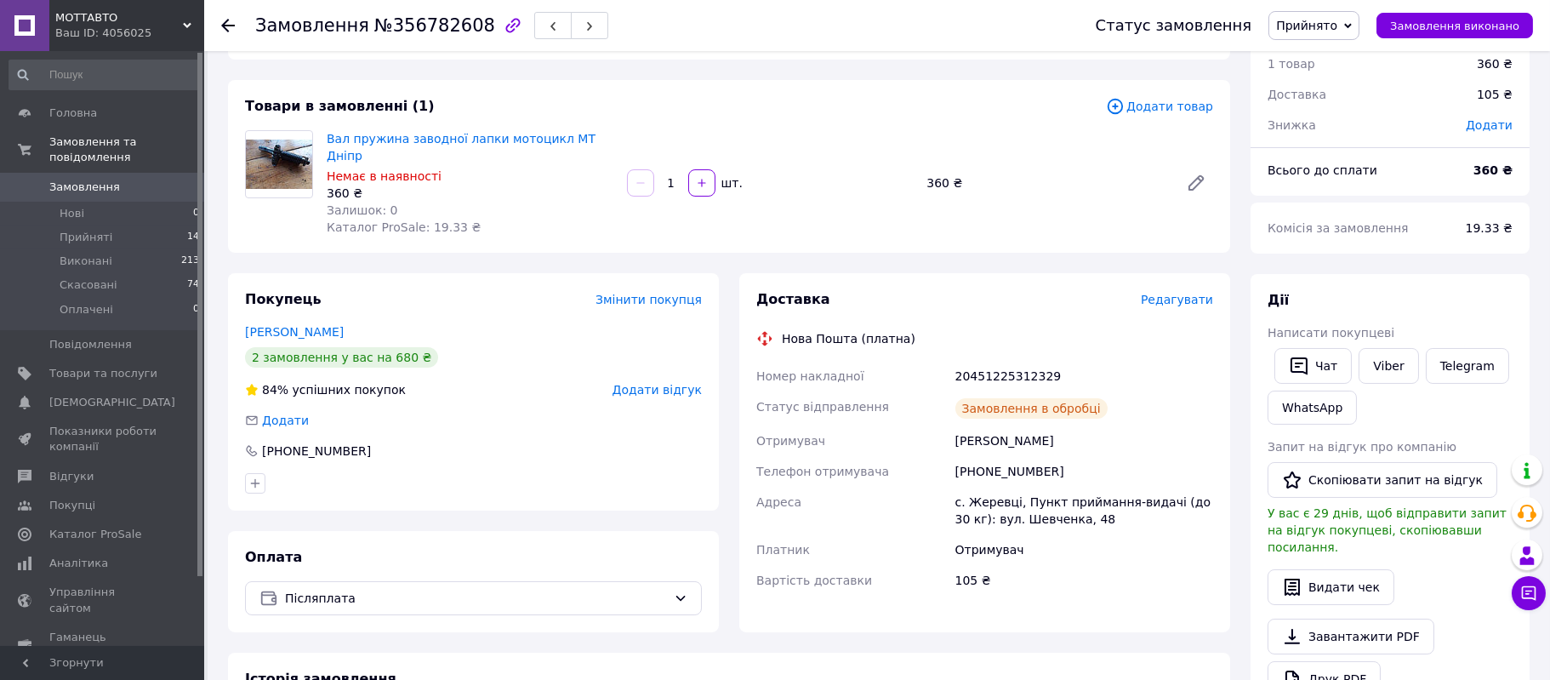
scroll to position [0, 0]
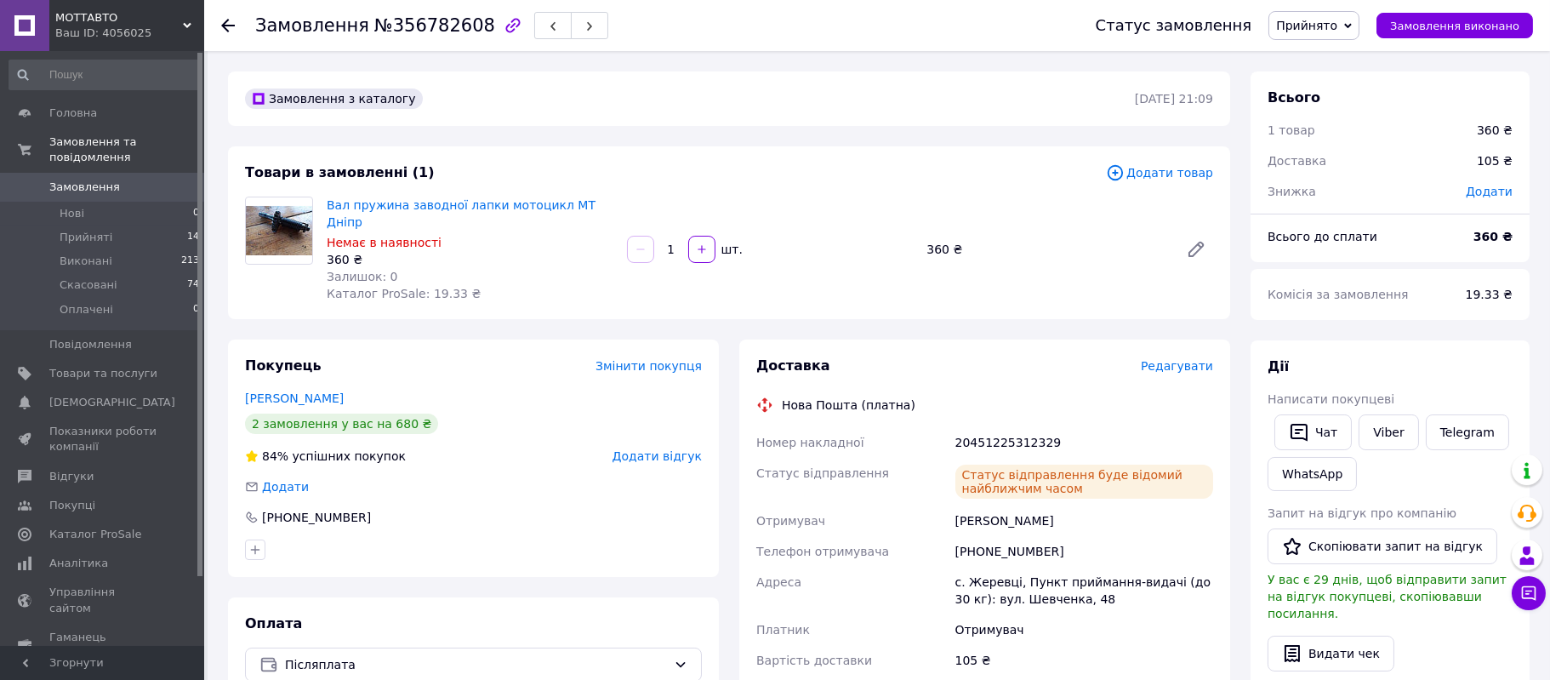
click at [83, 179] on span "Замовлення" at bounding box center [84, 186] width 71 height 15
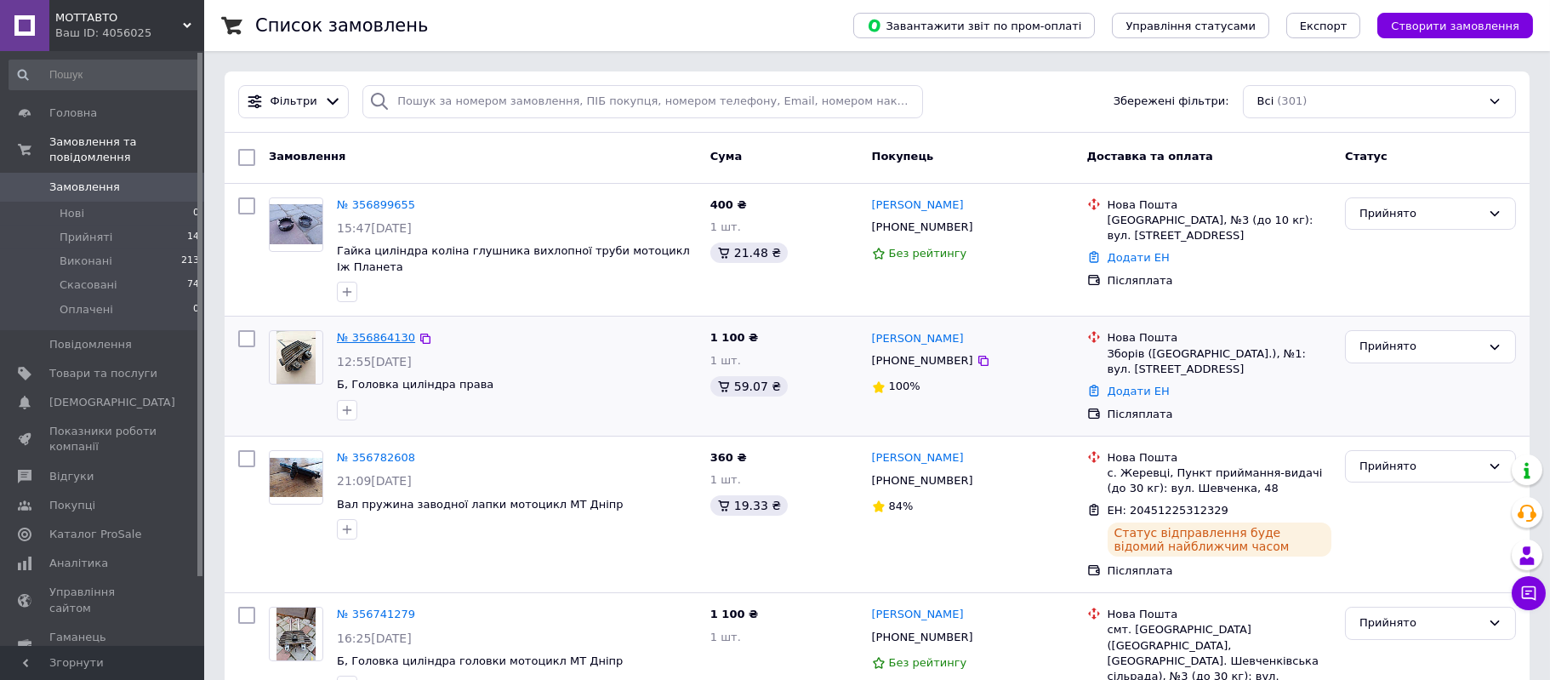
click at [367, 339] on link "№ 356864130" at bounding box center [376, 337] width 78 height 13
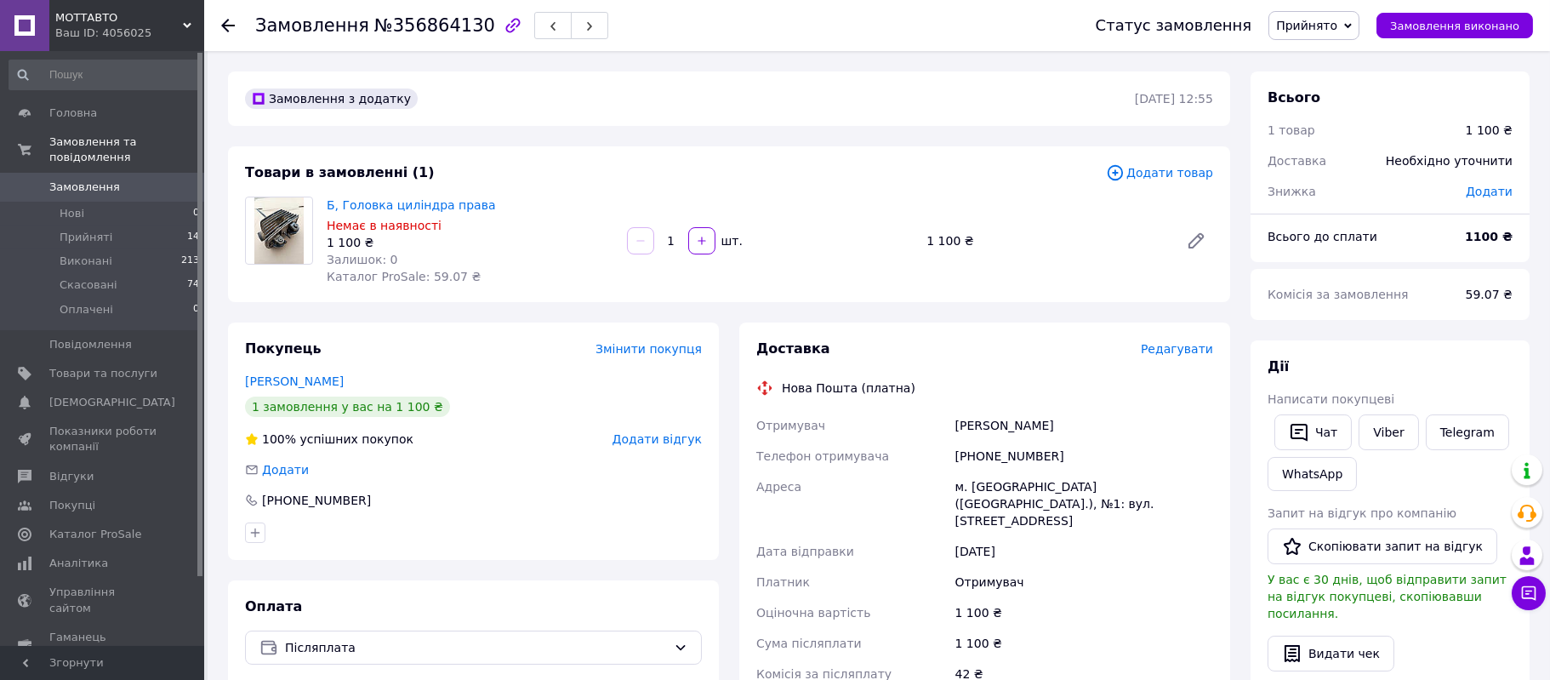
click at [977, 455] on div "[PHONE_NUMBER]" at bounding box center [1084, 456] width 265 height 31
copy div "380988973424"
click at [975, 419] on div "Ащеулов Михайло" at bounding box center [1084, 425] width 265 height 31
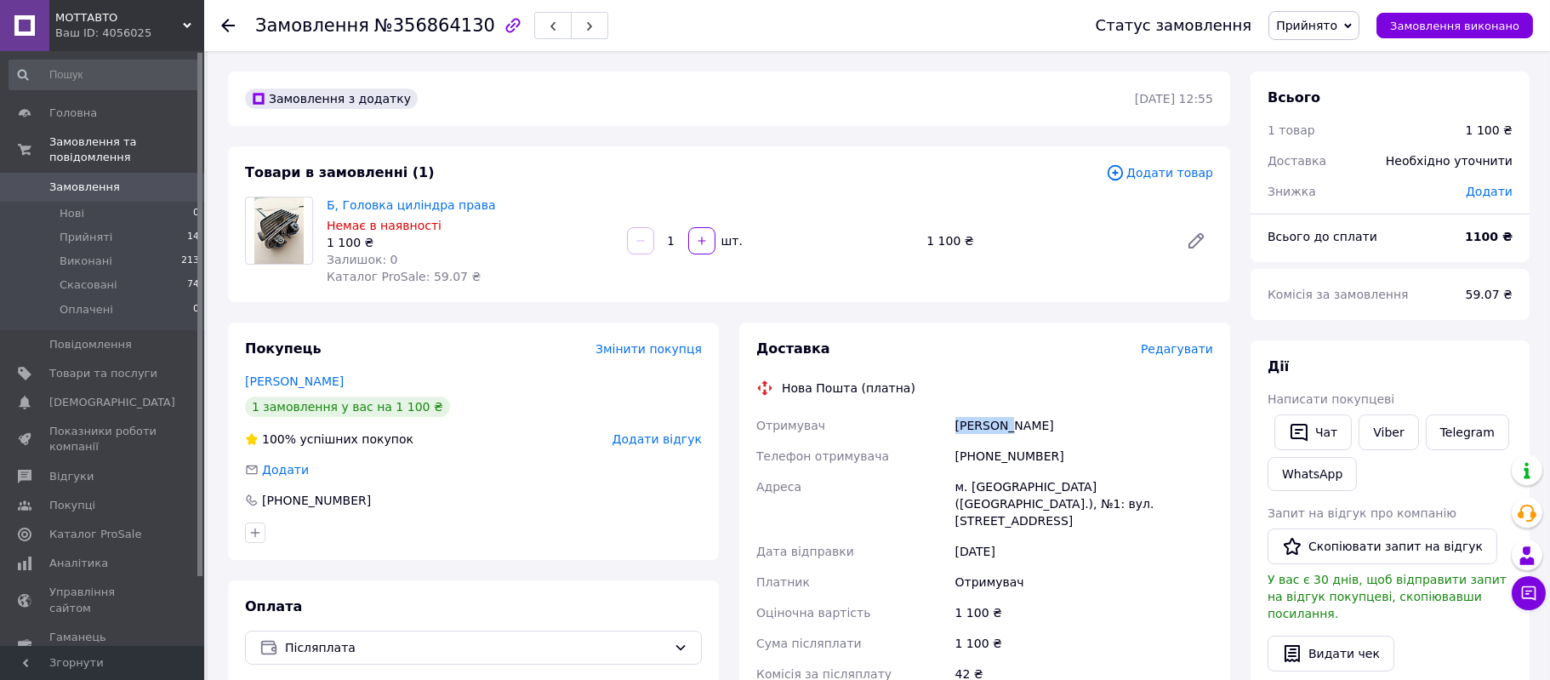
copy div "Ащеулов"
click at [986, 487] on div "м. [GEOGRAPHIC_DATA] ([GEOGRAPHIC_DATA].), №1: вул. [STREET_ADDRESS]" at bounding box center [1084, 503] width 265 height 65
copy div "Зборів"
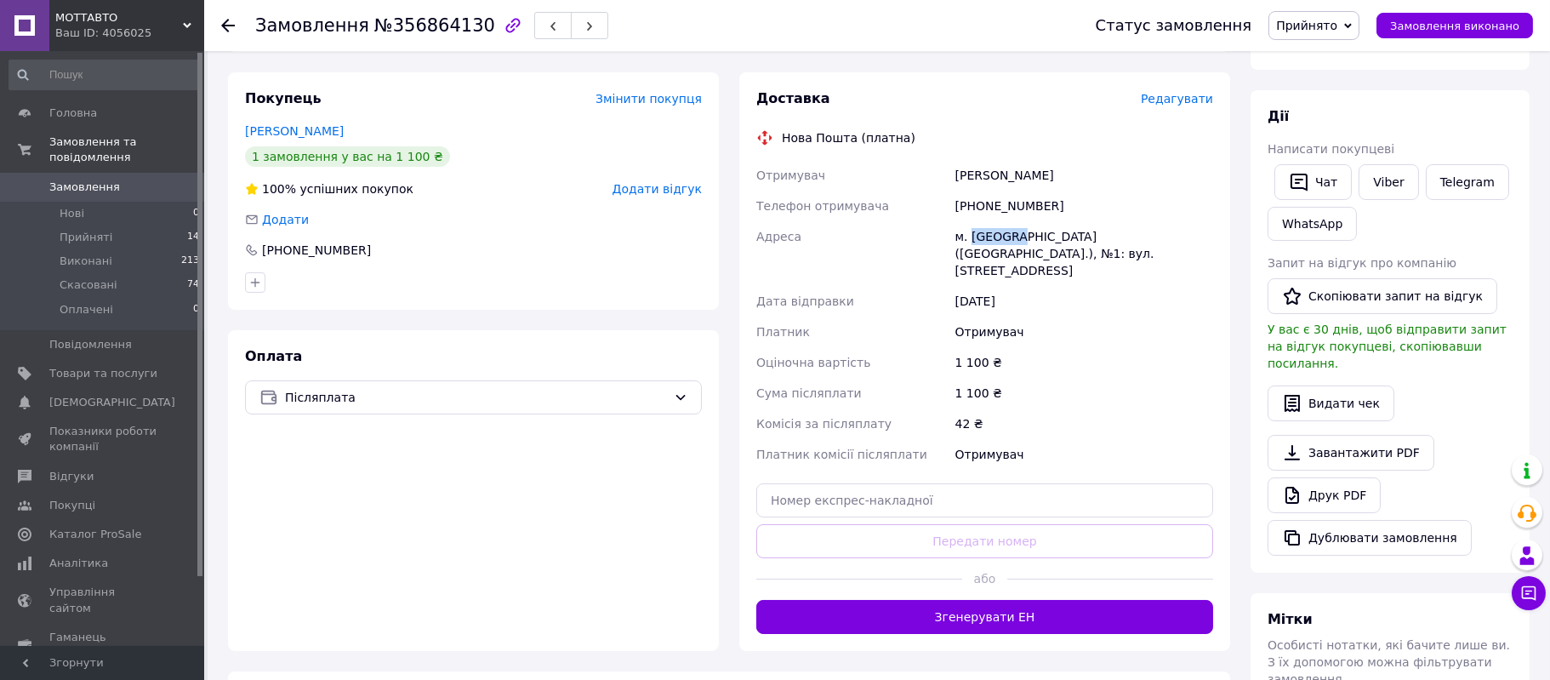
scroll to position [255, 0]
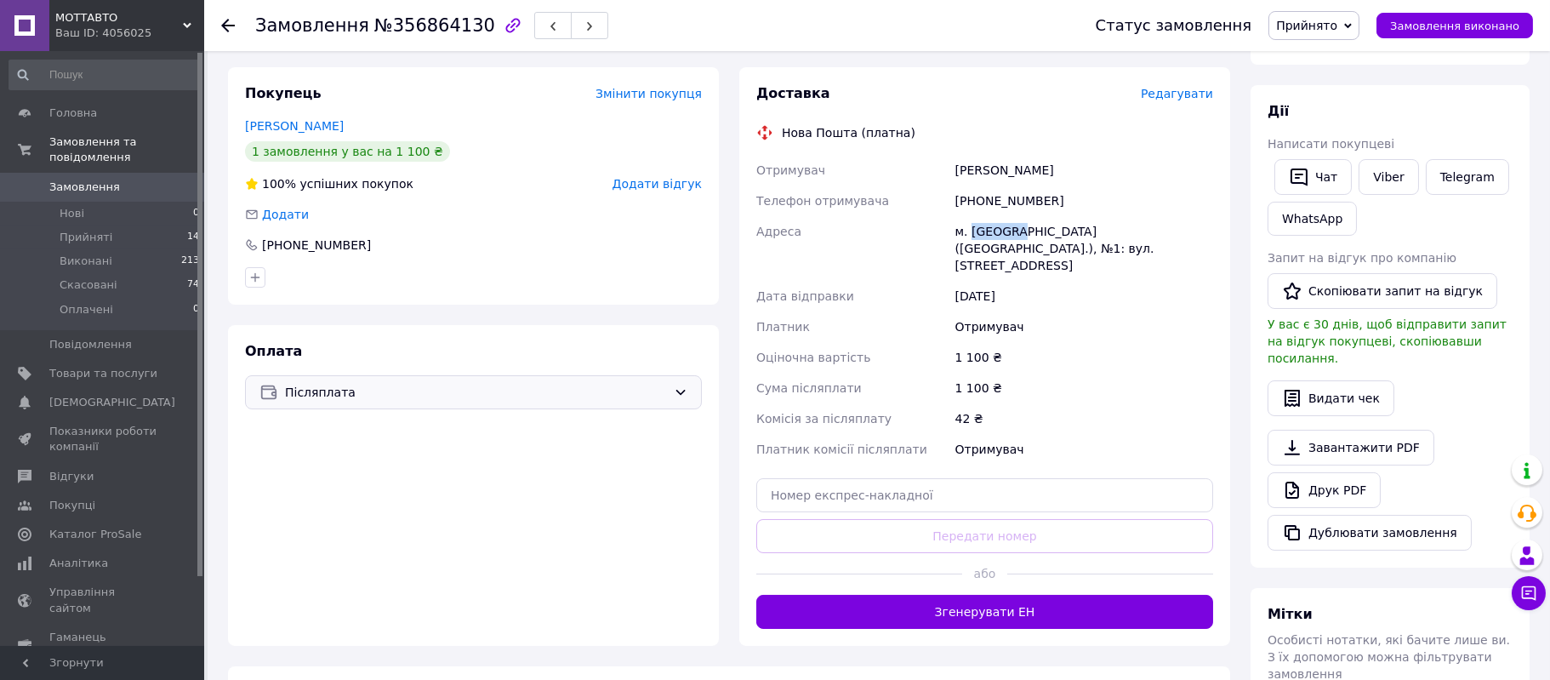
click at [510, 384] on span "Післяплата" at bounding box center [476, 392] width 382 height 19
click at [496, 566] on div "Оплата Післяплата Післяплата Пром-оплата Prom супроводжує покупку Переказ на ка…" at bounding box center [473, 485] width 491 height 321
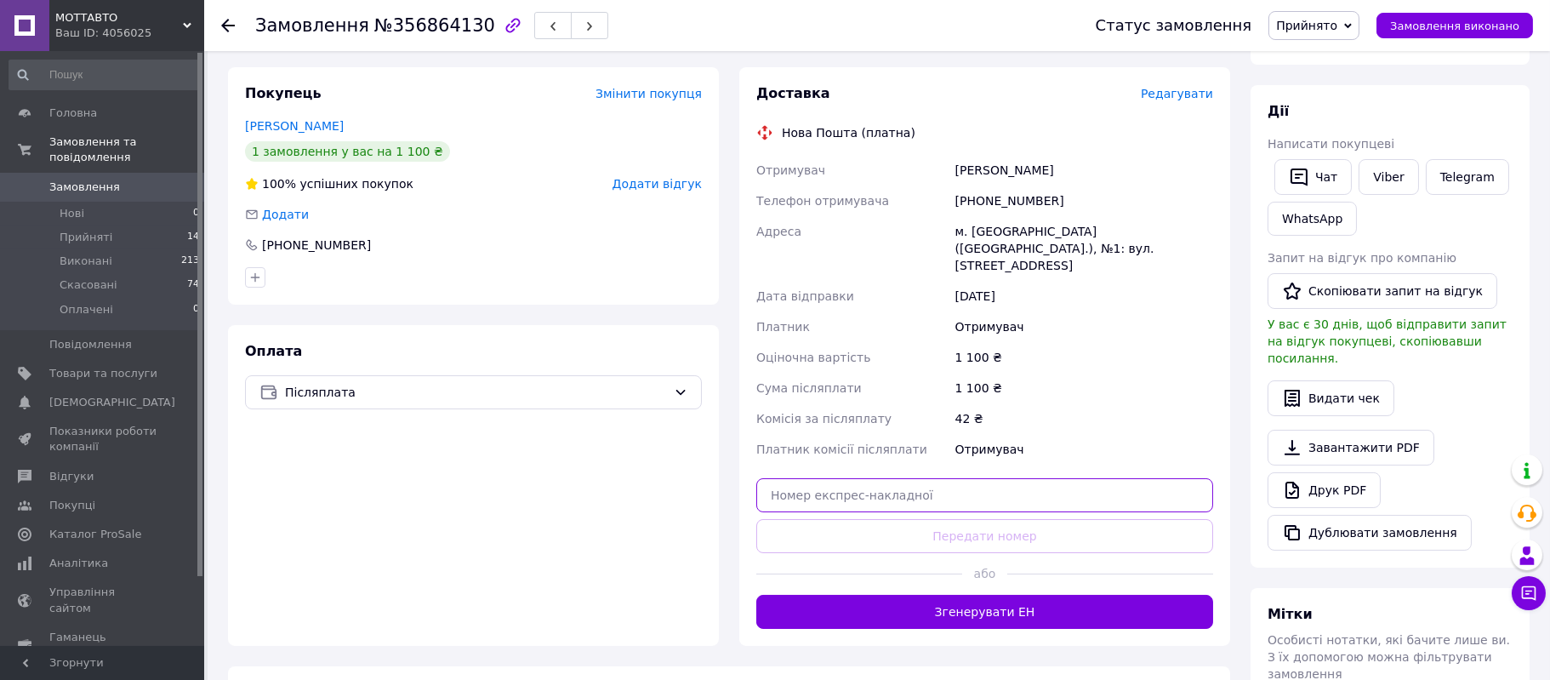
click at [901, 478] on input "text" at bounding box center [984, 495] width 457 height 34
paste input "20451225315507"
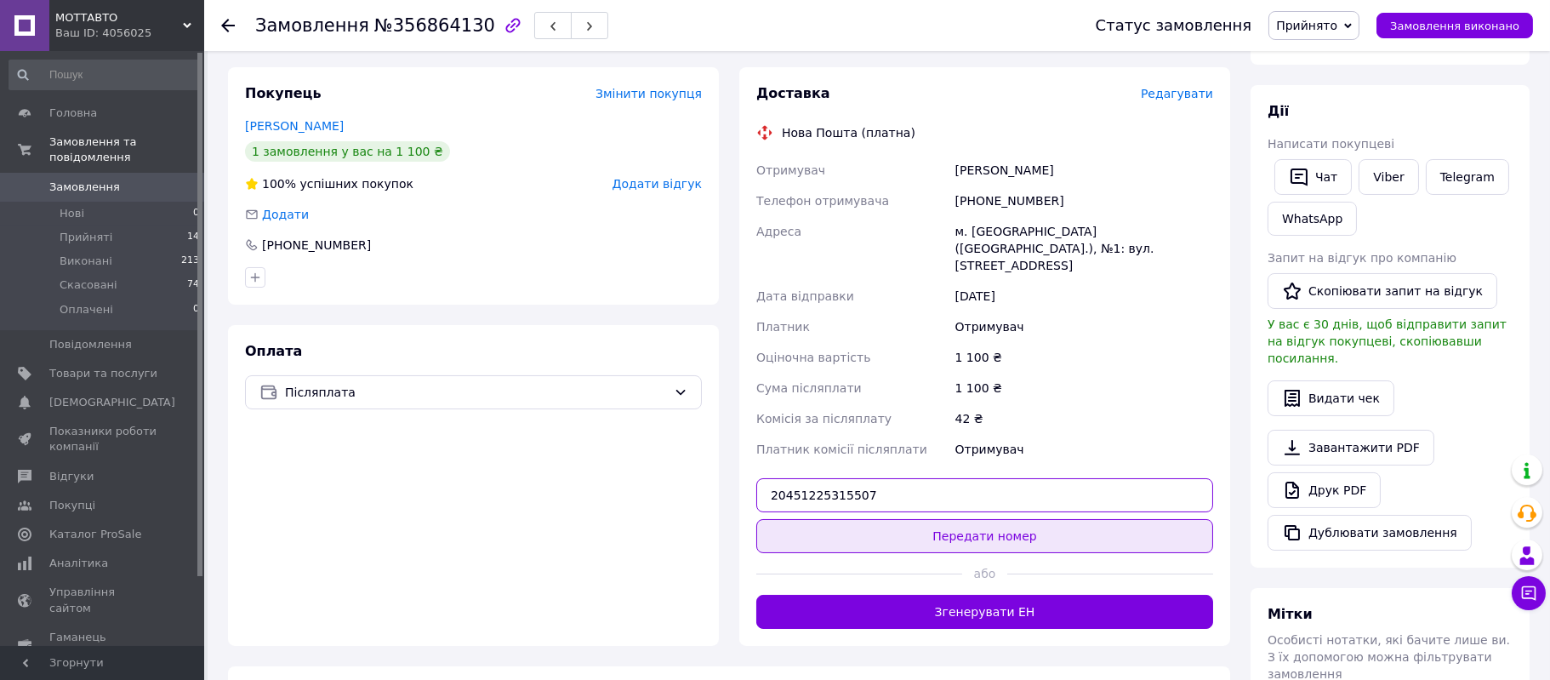
type input "20451225315507"
click at [1068, 522] on button "Передати номер" at bounding box center [984, 536] width 457 height 34
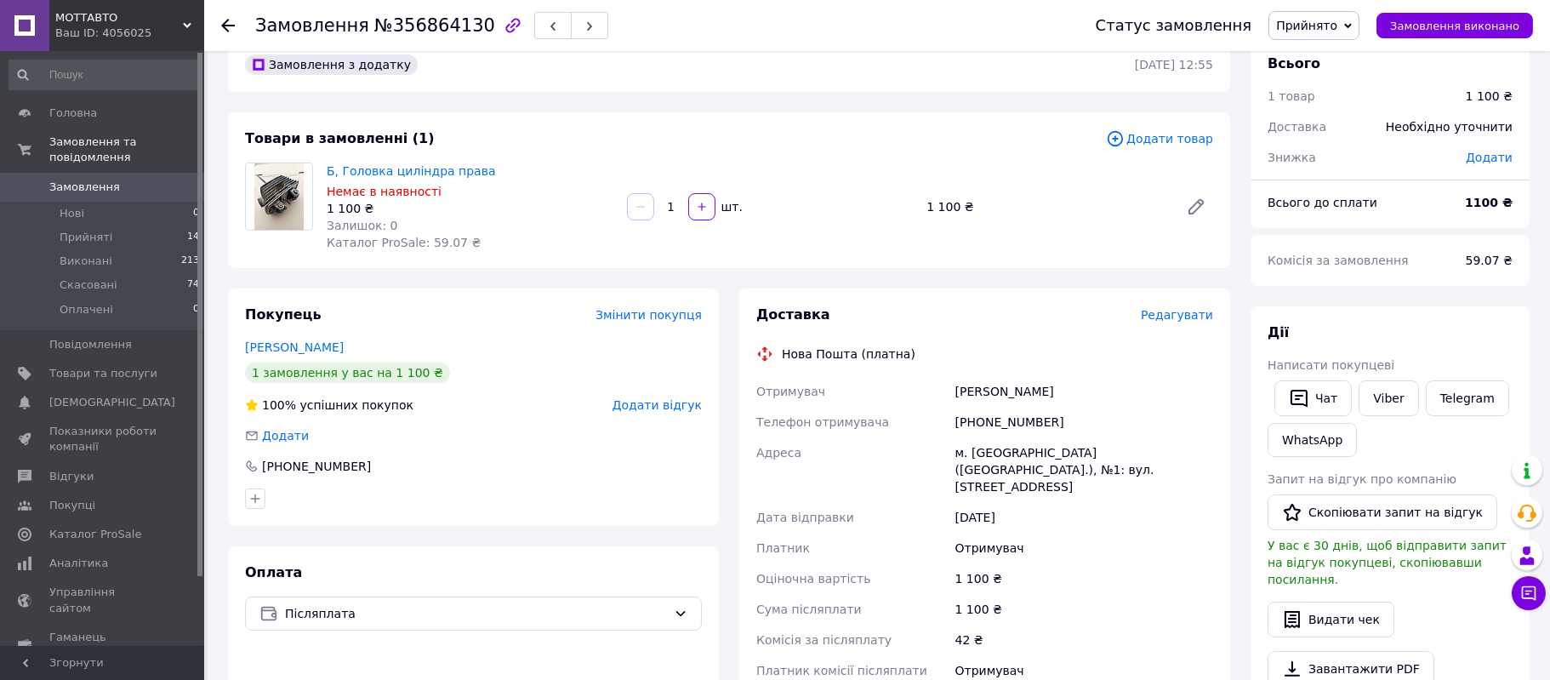
scroll to position [0, 0]
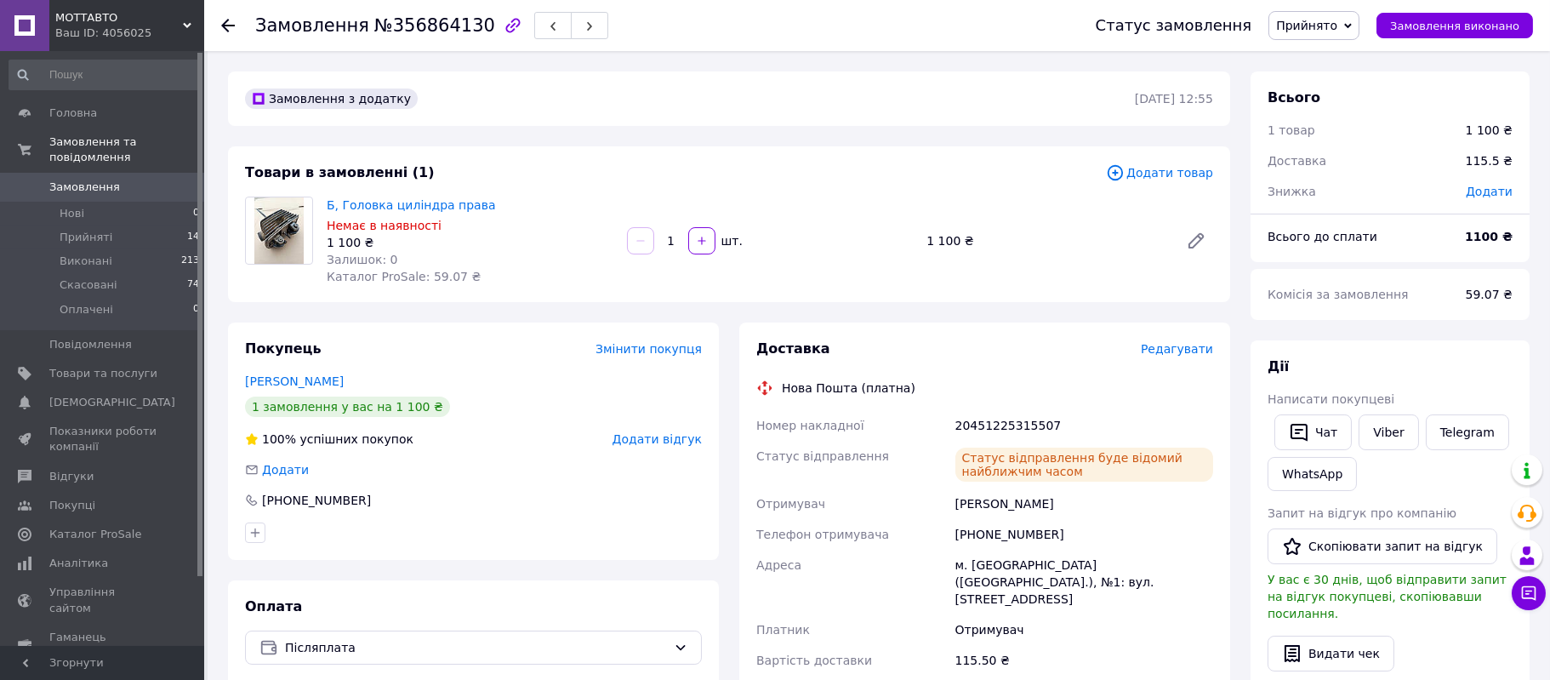
click at [60, 179] on span "Замовлення" at bounding box center [84, 186] width 71 height 15
